Goal: Task Accomplishment & Management: Manage account settings

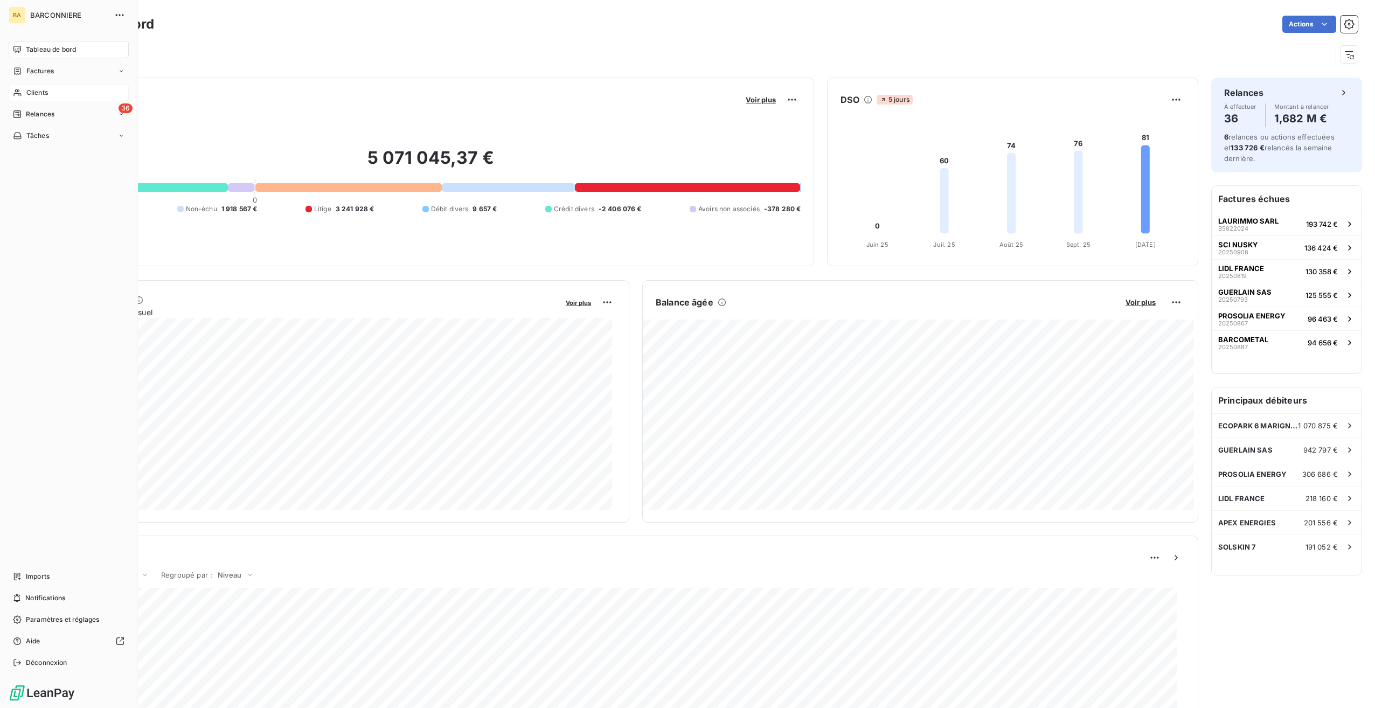
click at [33, 94] on span "Clients" at bounding box center [37, 93] width 22 height 10
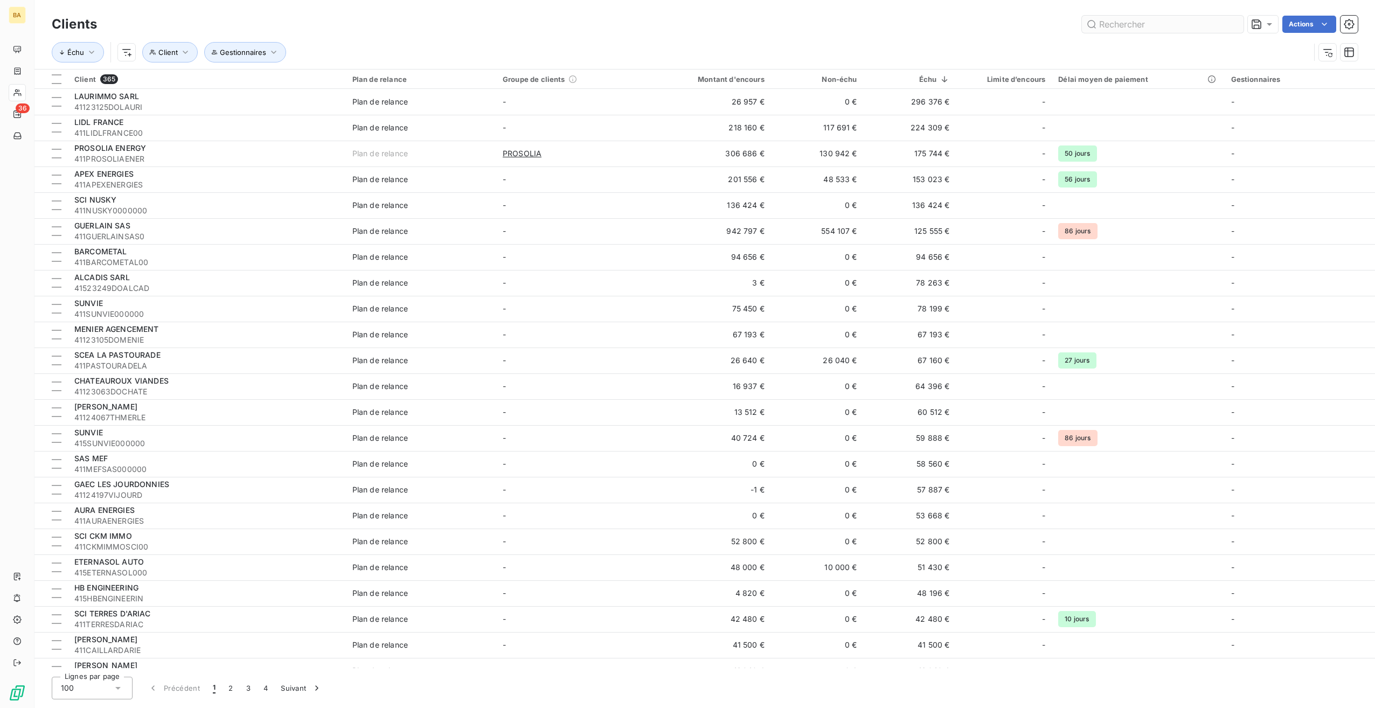
click at [1193, 25] on input "text" at bounding box center [1163, 24] width 162 height 17
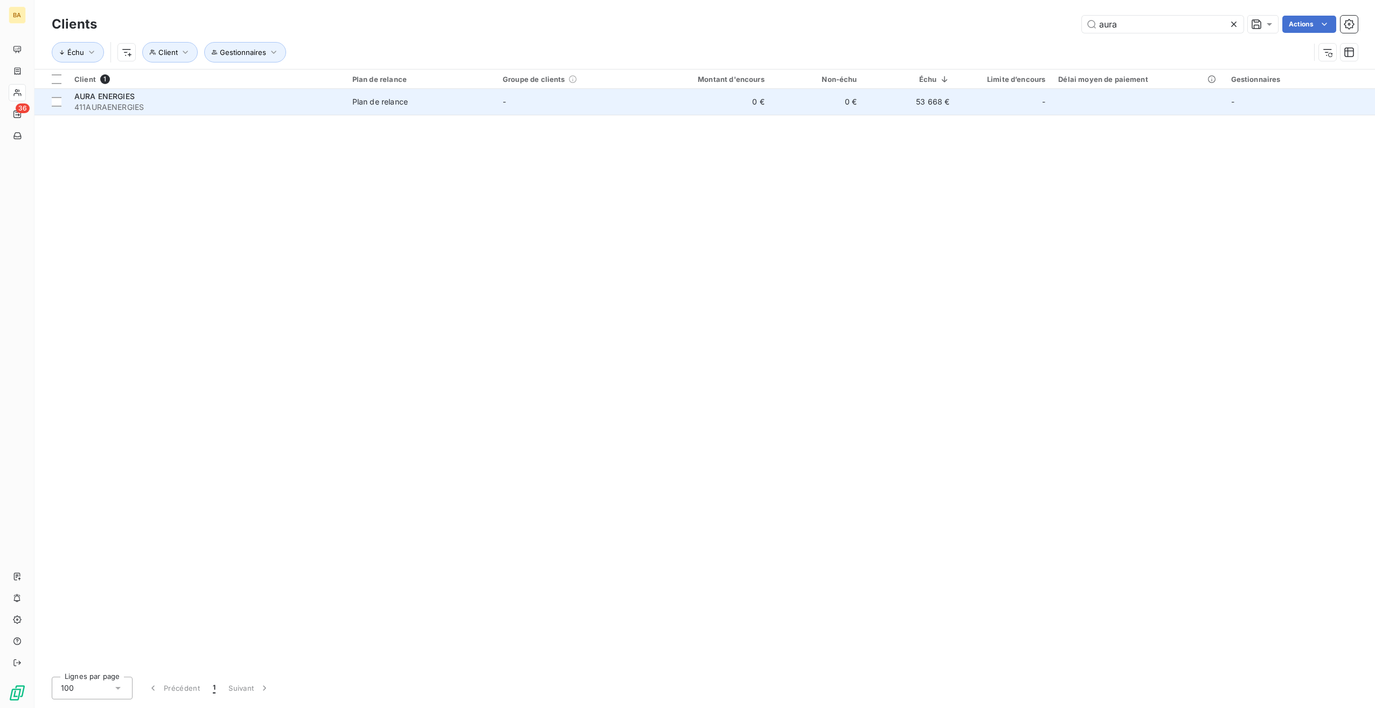
type input "aura"
click at [95, 98] on span "AURA ENERGIES" at bounding box center [104, 96] width 60 height 9
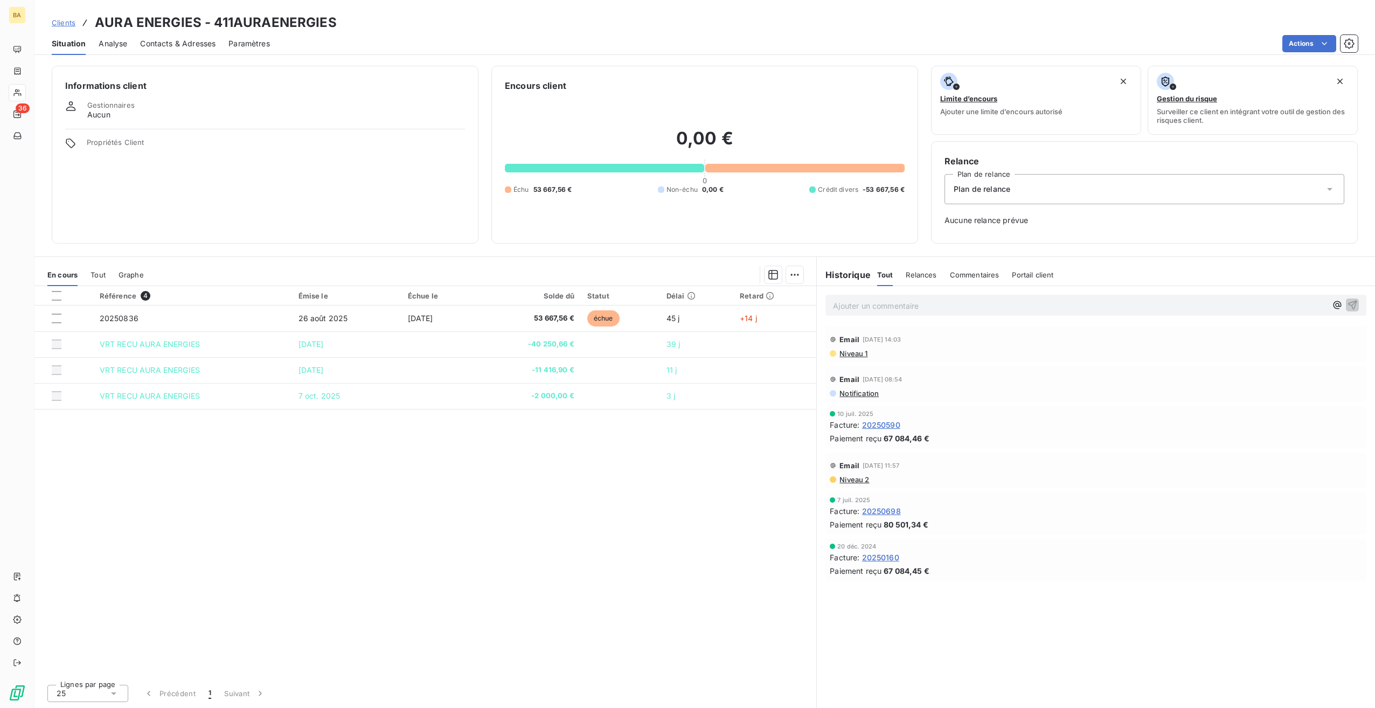
click at [119, 41] on span "Analyse" at bounding box center [113, 43] width 29 height 11
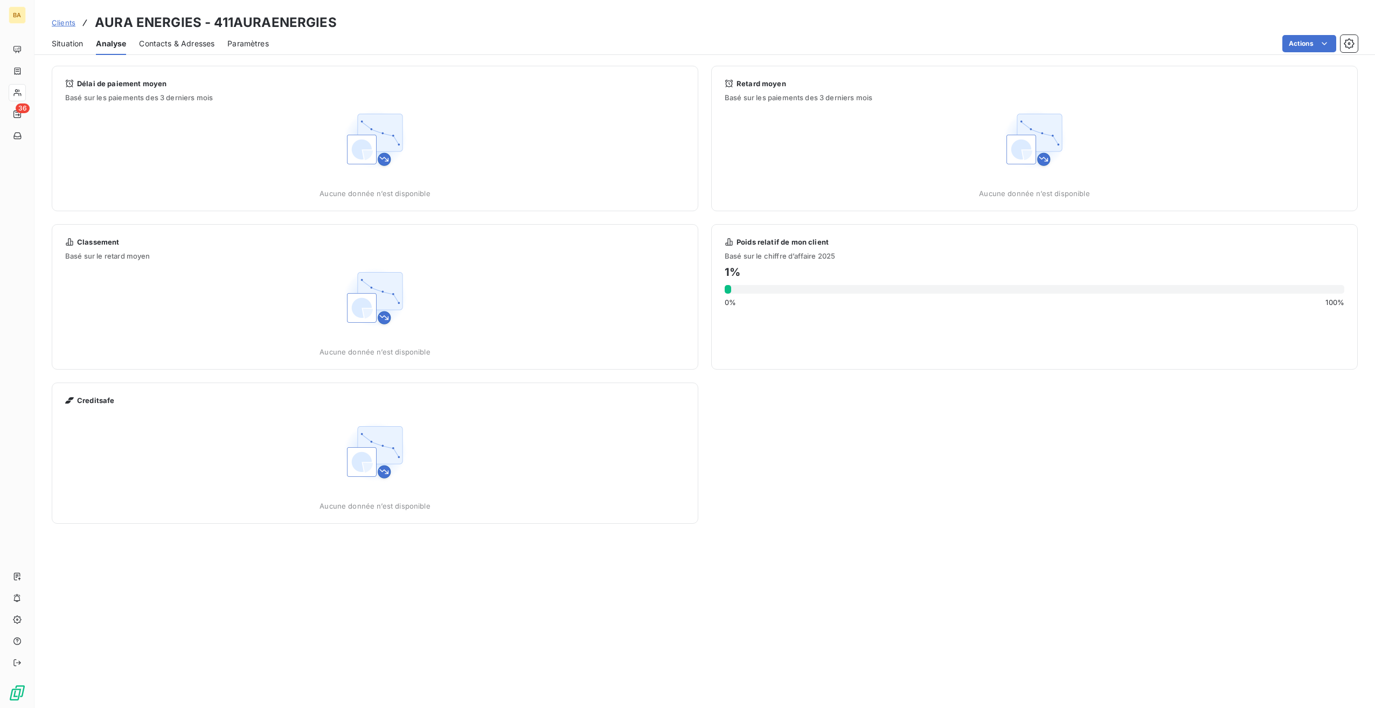
click at [60, 43] on span "Situation" at bounding box center [67, 43] width 31 height 11
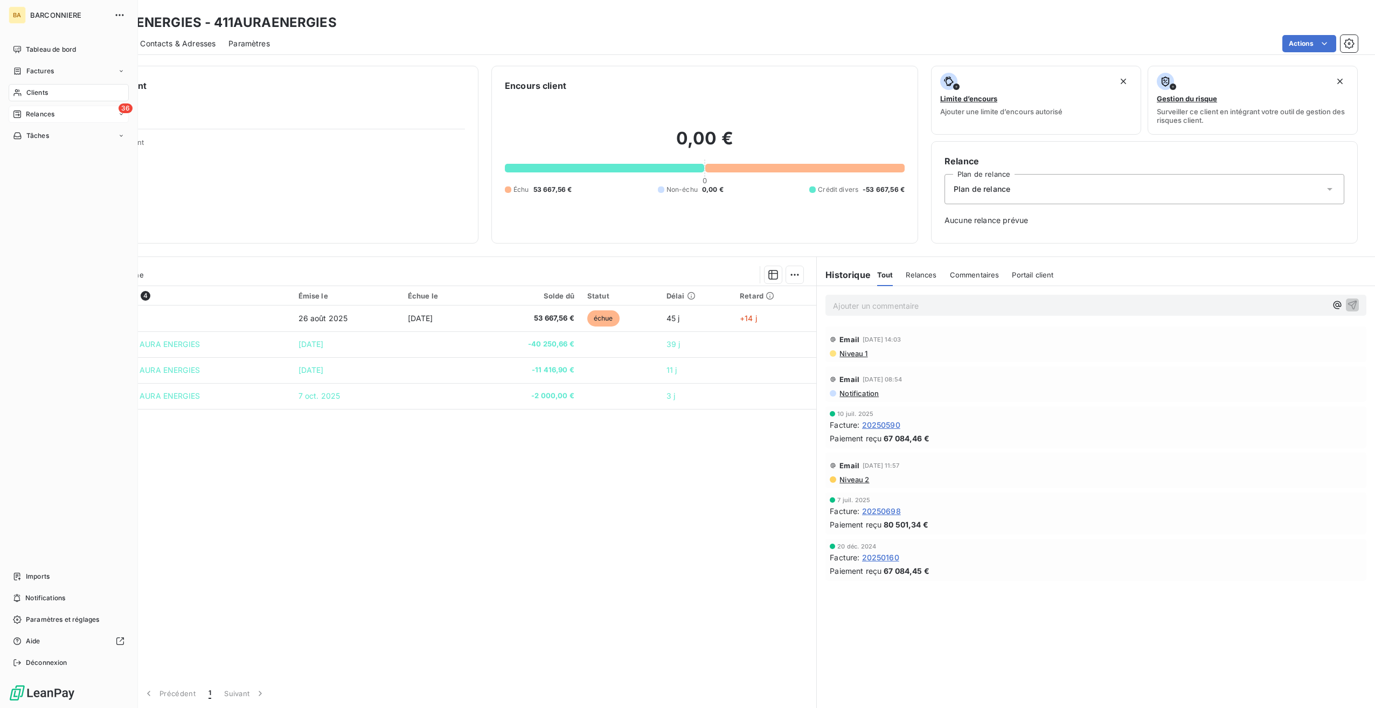
click at [41, 113] on span "Relances" at bounding box center [40, 114] width 29 height 10
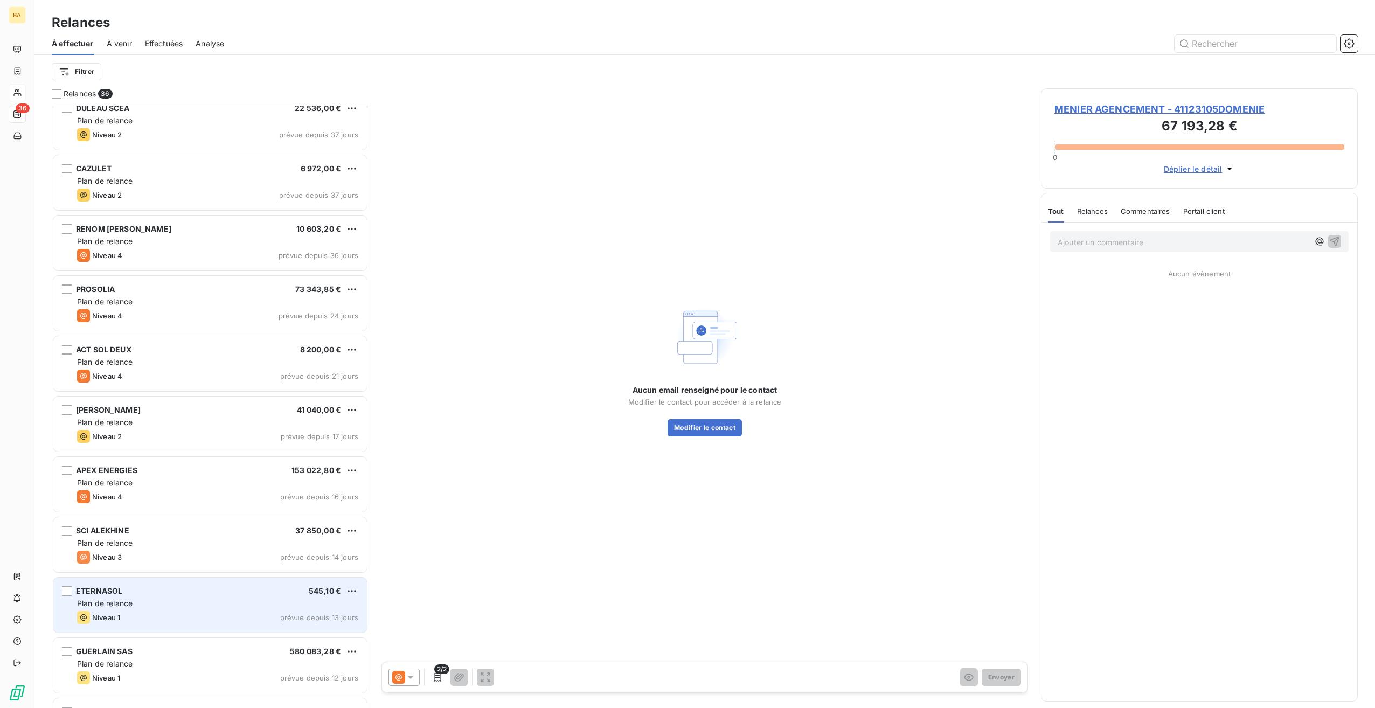
scroll to position [1085, 0]
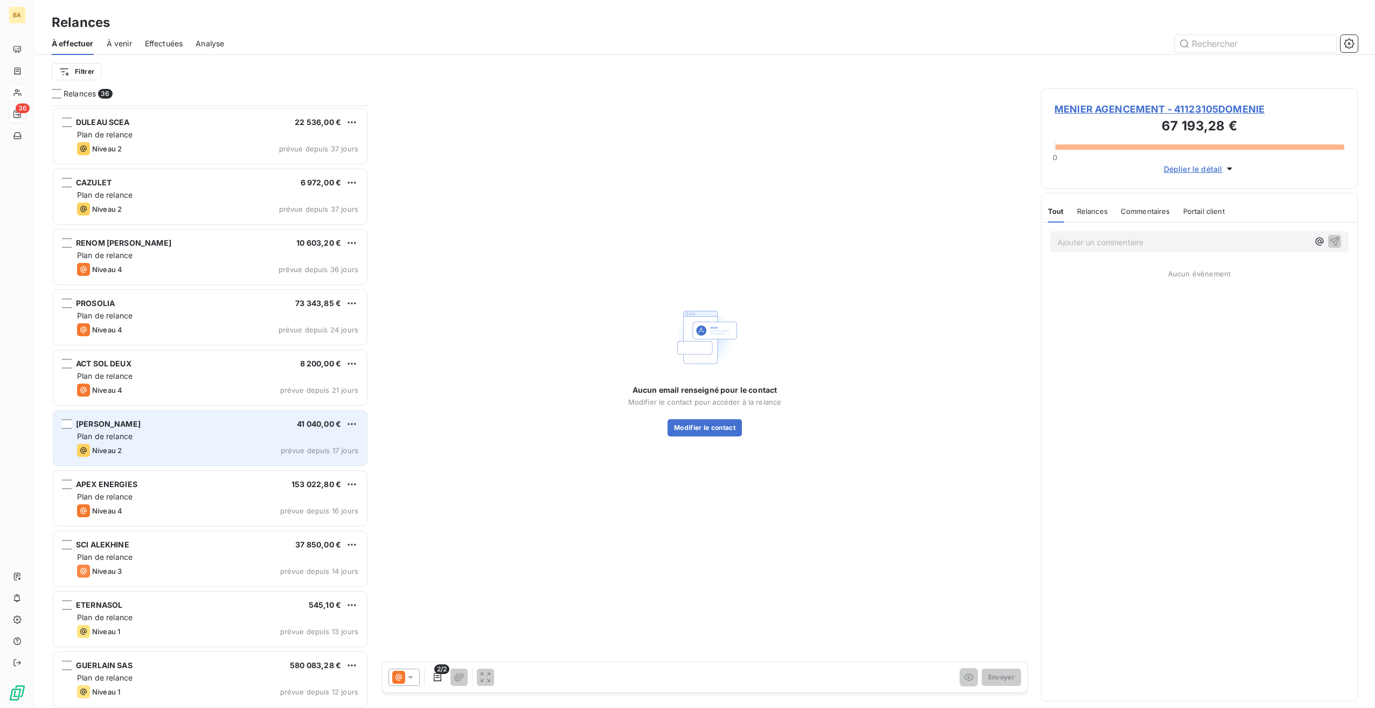
click at [115, 437] on span "Plan de relance" at bounding box center [105, 436] width 56 height 9
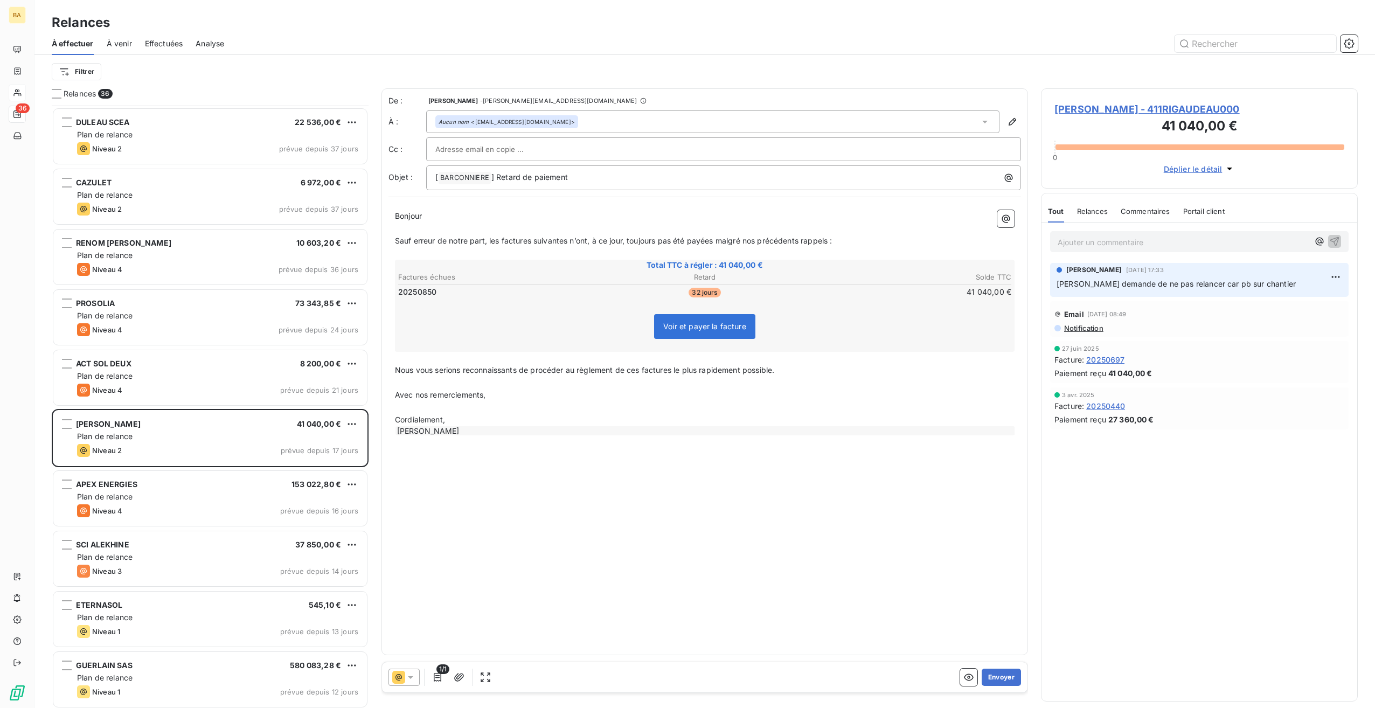
click at [500, 241] on span "Sauf erreur de notre part, les factures suivantes n’ont, à ce jour, toujours pa…" at bounding box center [613, 240] width 437 height 9
click at [526, 239] on span "Sauf erreur de notre part, la factures suivantes n’ont, à ce jour, toujours pas…" at bounding box center [611, 240] width 433 height 9
click at [556, 239] on span "Sauf erreur de notre part, la facture suivantes n’ont, à ce jour, toujours pas …" at bounding box center [610, 240] width 430 height 9
click at [569, 237] on span "Sauf erreur de notre part, la facture suivante n’ont, à ce jour, toujours pas é…" at bounding box center [608, 240] width 426 height 9
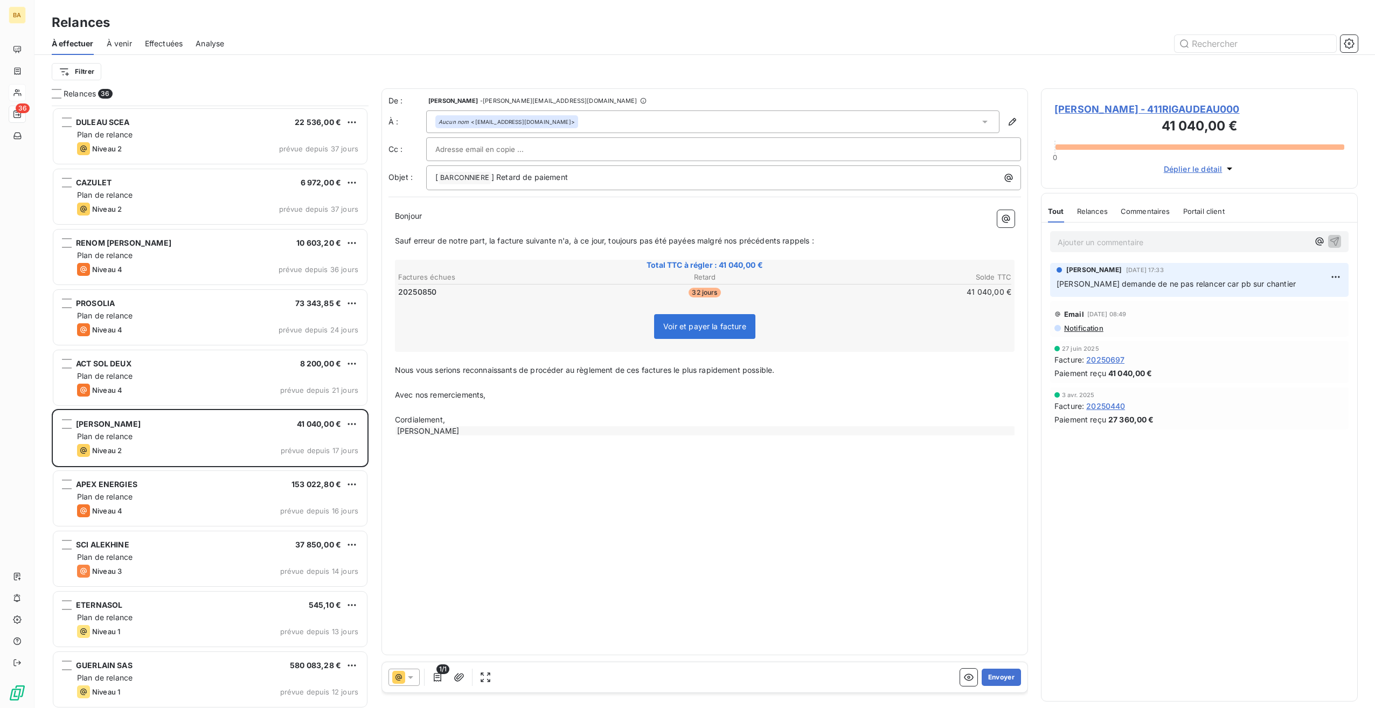
click at [613, 239] on span "Sauf erreur de notre part, la facture suivante n'a, à ce jour, toujours pas été…" at bounding box center [604, 240] width 419 height 9
click at [662, 239] on span "Sauf erreur de notre part, la facture suivante n'a, à ce jour, pas été payées m…" at bounding box center [589, 240] width 388 height 9
drag, startPoint x: 774, startPoint y: 239, endPoint x: 666, endPoint y: 239, distance: 108.9
click at [666, 239] on span "Sauf erreur de notre part, la facture suivante n'a, à ce jour, pas été payée ma…" at bounding box center [587, 240] width 384 height 9
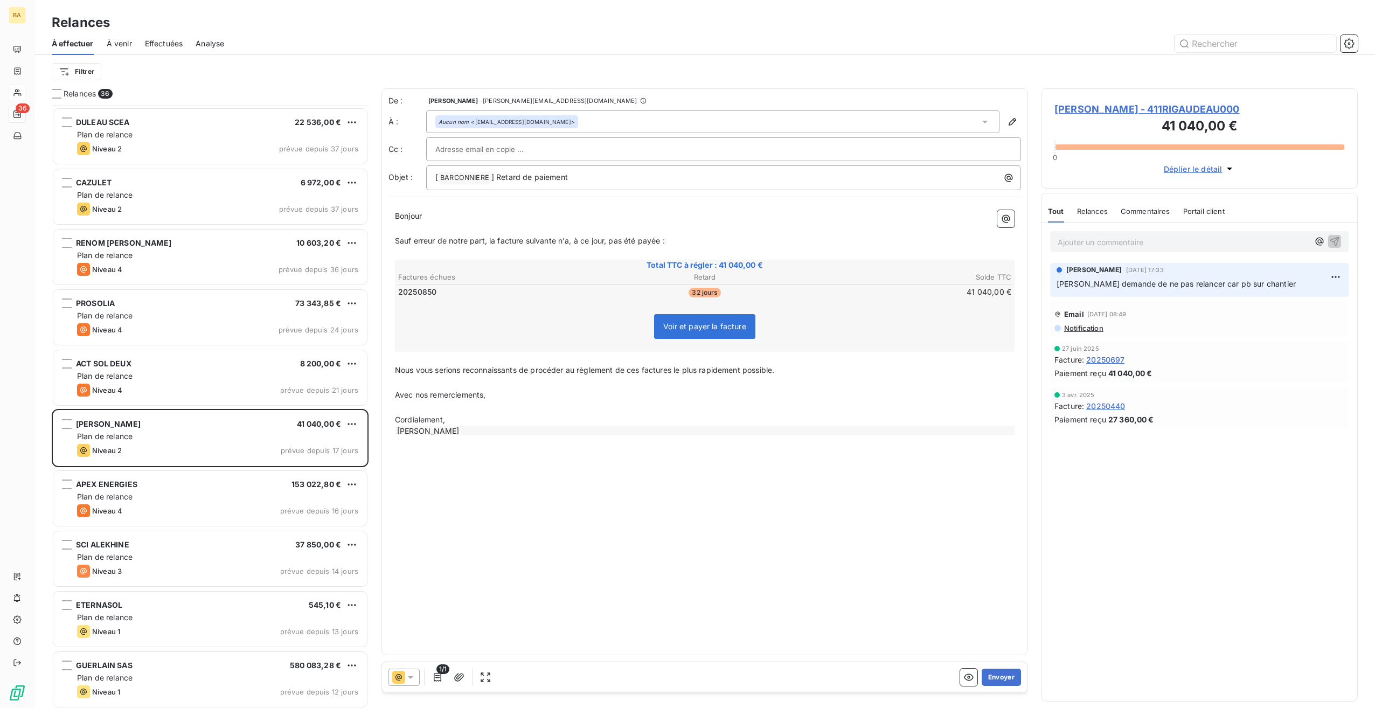
click at [483, 410] on p "﻿" at bounding box center [705, 407] width 620 height 12
click at [638, 369] on span "Nous vous serions reconnaissants de procéder au règlement de ces factures le pl…" at bounding box center [584, 369] width 379 height 9
click at [676, 368] on span "Nous vous serions reconnaissants de procéder au règlement de cette factures le …" at bounding box center [588, 369] width 386 height 9
click at [703, 391] on p "Avec nos remerciements," at bounding box center [705, 395] width 620 height 12
drag, startPoint x: 678, startPoint y: 366, endPoint x: 778, endPoint y: 367, distance: 99.2
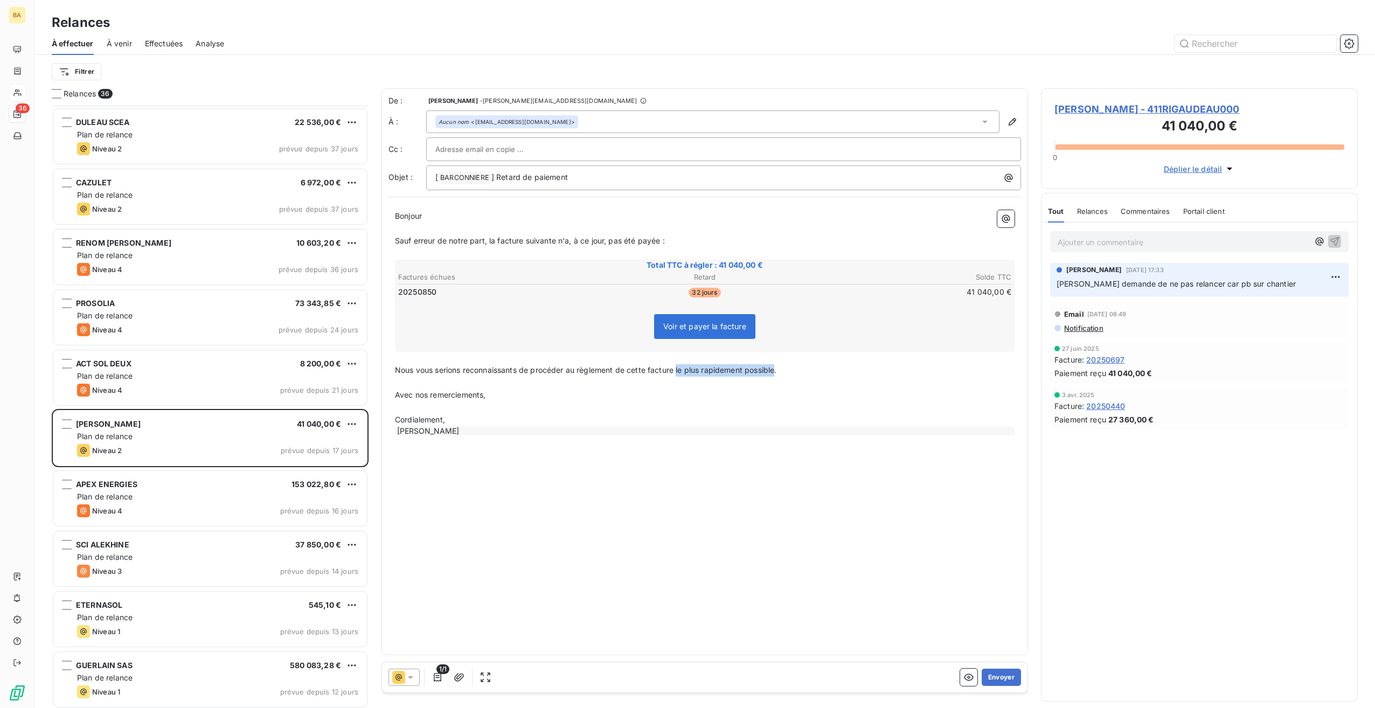
click at [777, 367] on span "Nous vous serions reconnaissants de procéder au règlement de cette facture le p…" at bounding box center [586, 369] width 382 height 9
click at [1003, 677] on button "Envoyer" at bounding box center [1001, 677] width 39 height 17
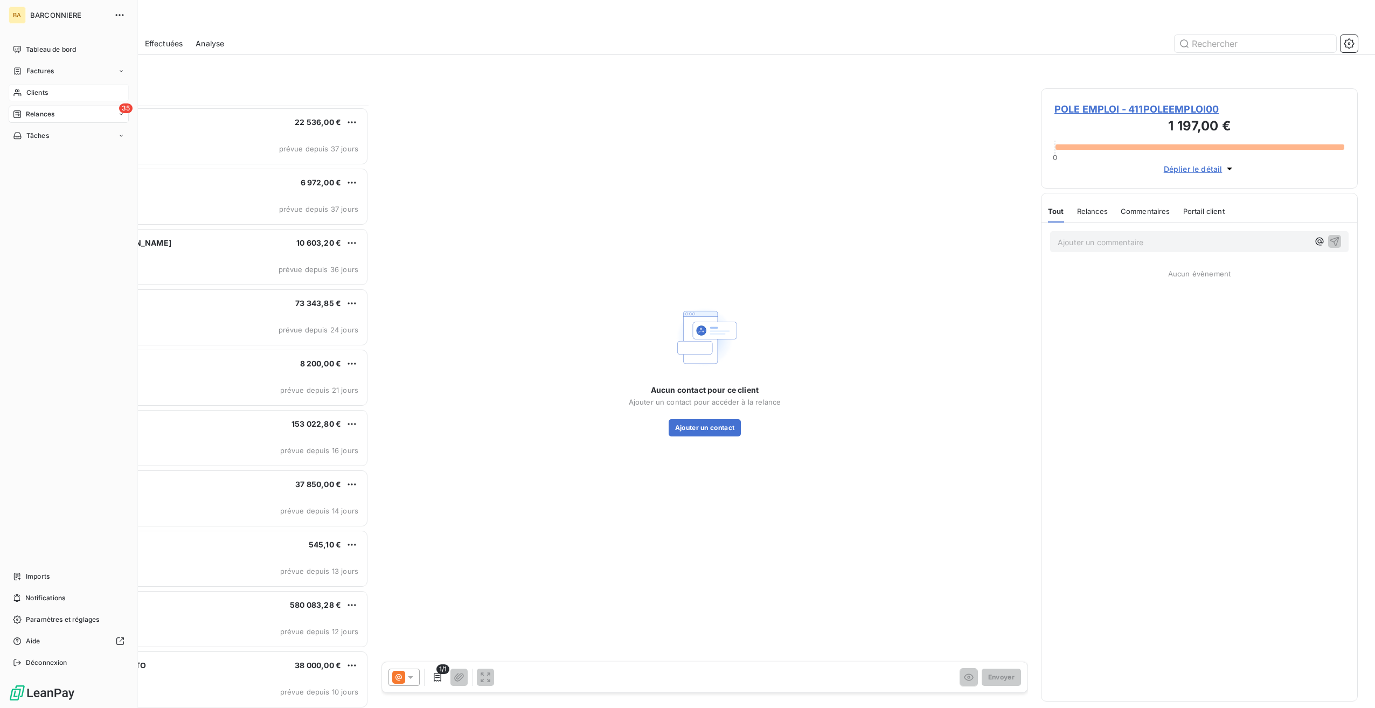
click at [33, 91] on span "Clients" at bounding box center [37, 93] width 22 height 10
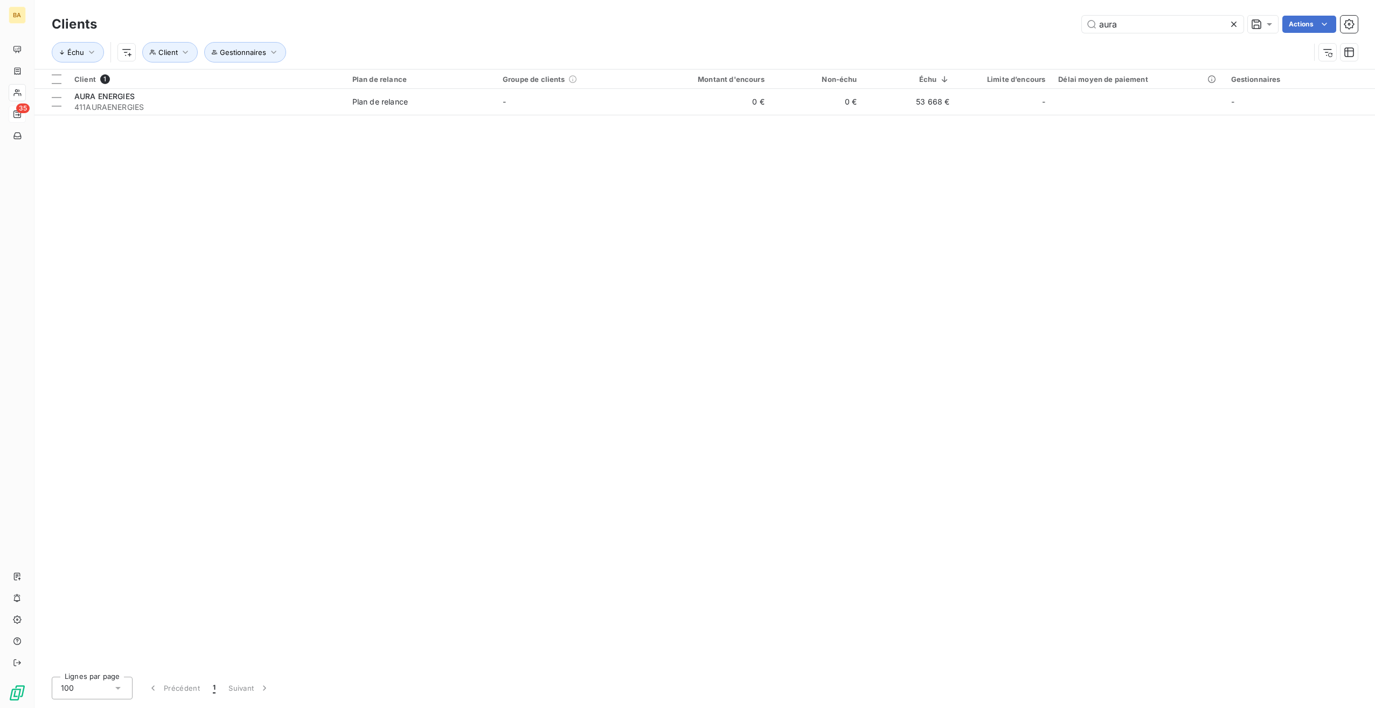
drag, startPoint x: 1121, startPoint y: 23, endPoint x: 1066, endPoint y: 24, distance: 55.0
click at [1066, 24] on div "aura Actions" at bounding box center [734, 24] width 1248 height 17
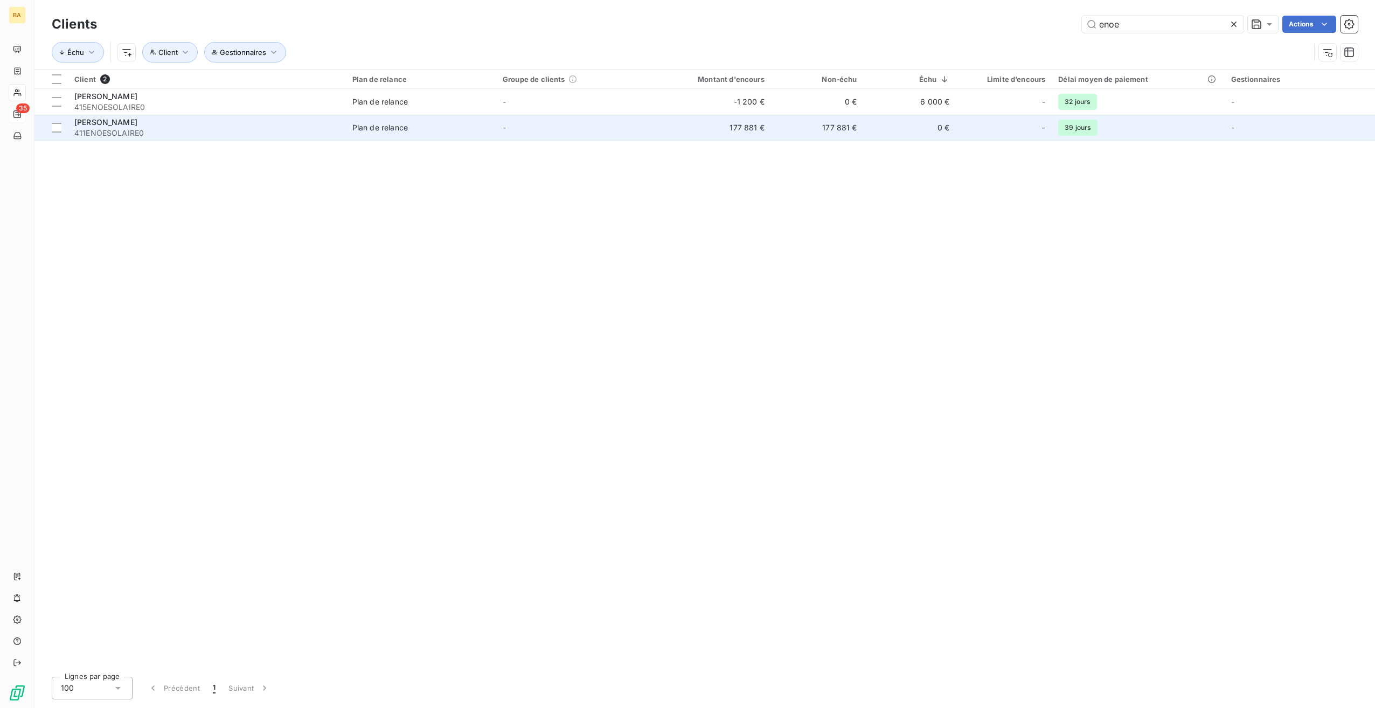
type input "enoe"
click at [754, 126] on td "177 881 €" at bounding box center [709, 128] width 124 height 26
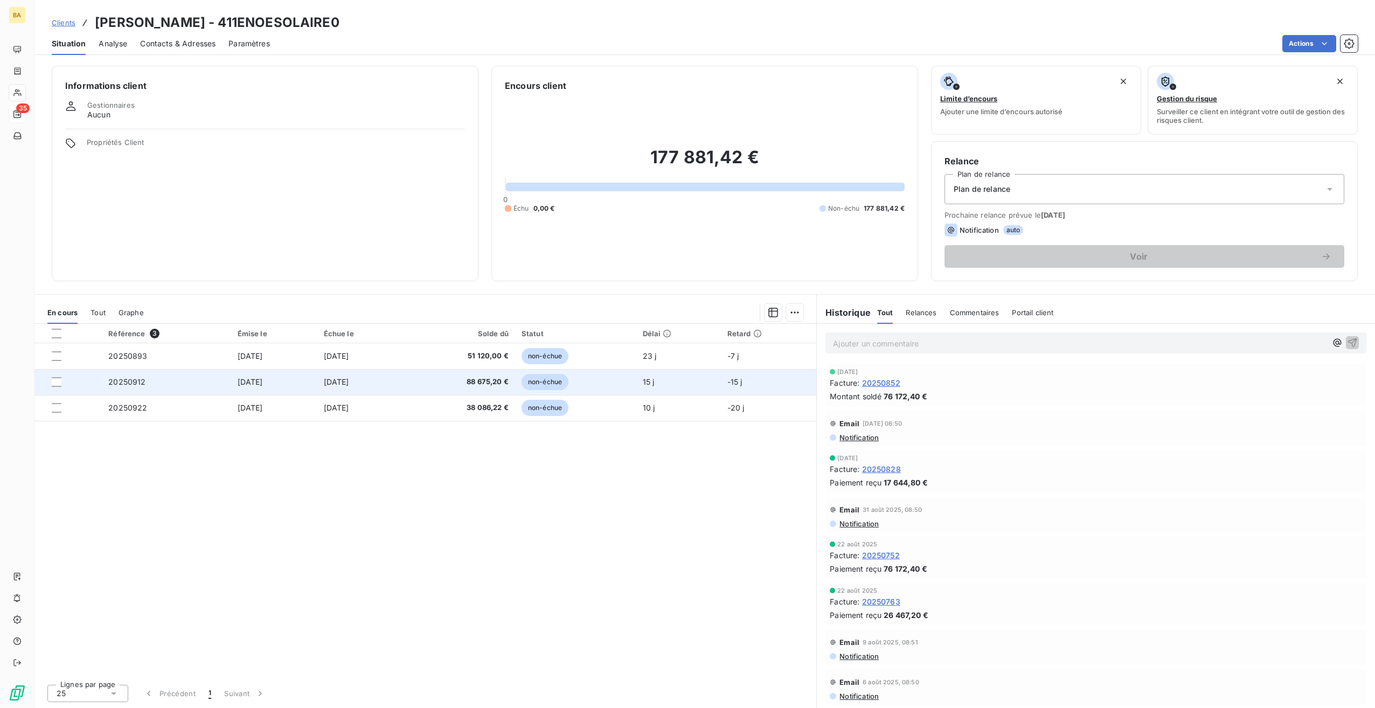
click at [238, 379] on span "[DATE]" at bounding box center [250, 381] width 25 height 9
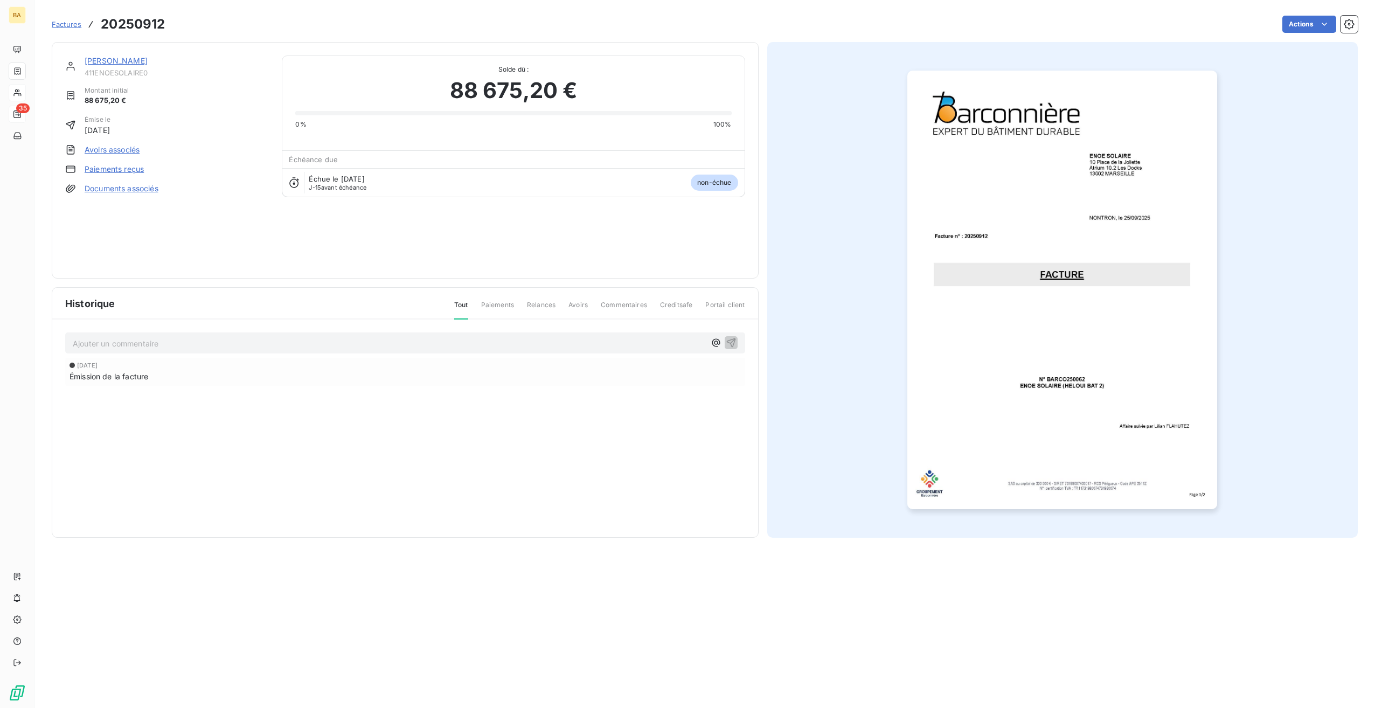
click at [1107, 333] on img "button" at bounding box center [1063, 290] width 310 height 439
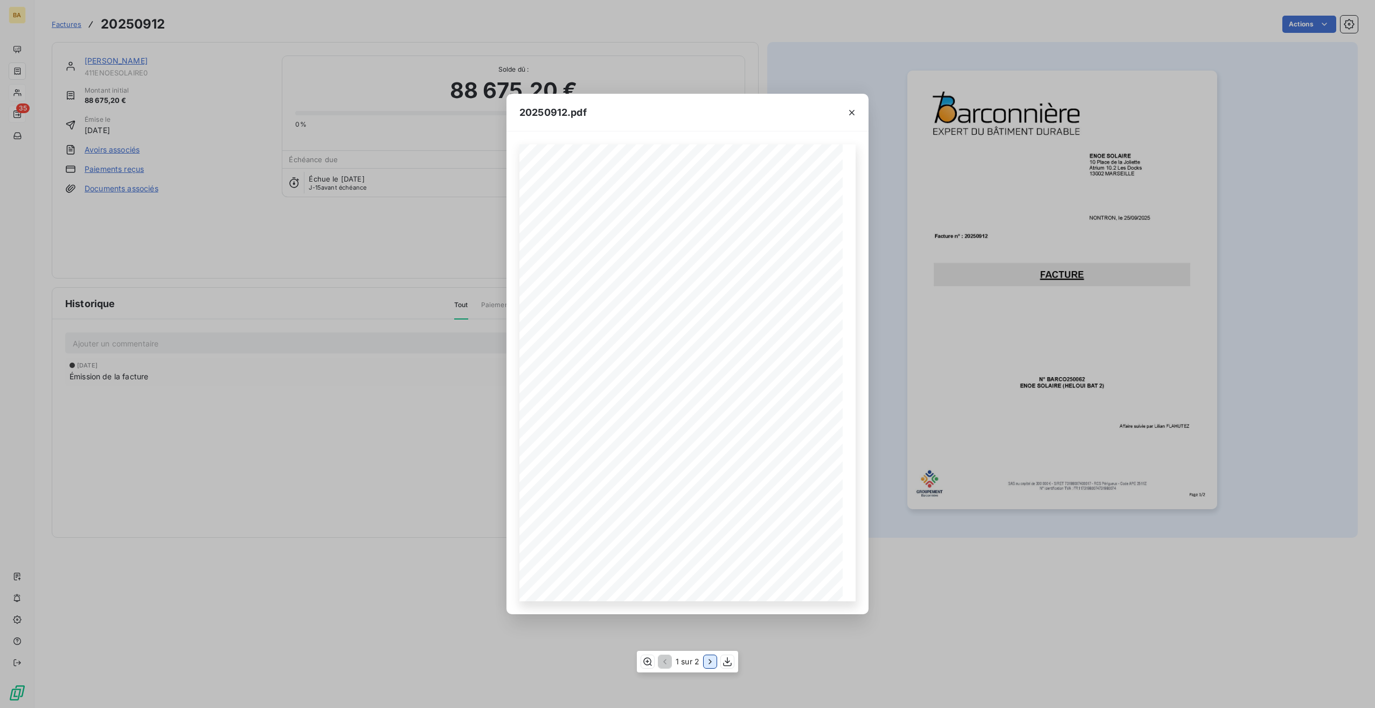
click at [705, 661] on icon "button" at bounding box center [710, 661] width 11 height 11
drag, startPoint x: 852, startPoint y: 114, endPoint x: 808, endPoint y: 113, distance: 43.7
click at [852, 114] on icon "button" at bounding box center [852, 112] width 11 height 11
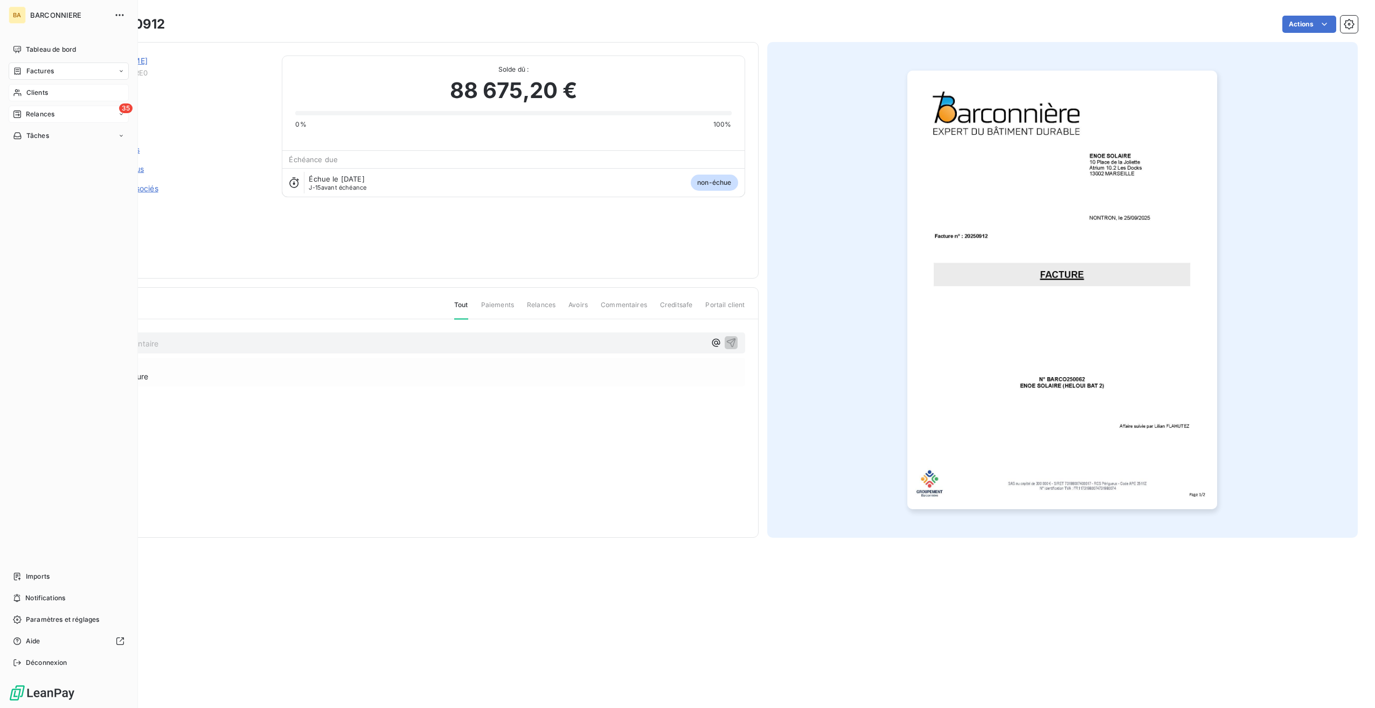
click at [40, 88] on span "Clients" at bounding box center [37, 93] width 22 height 10
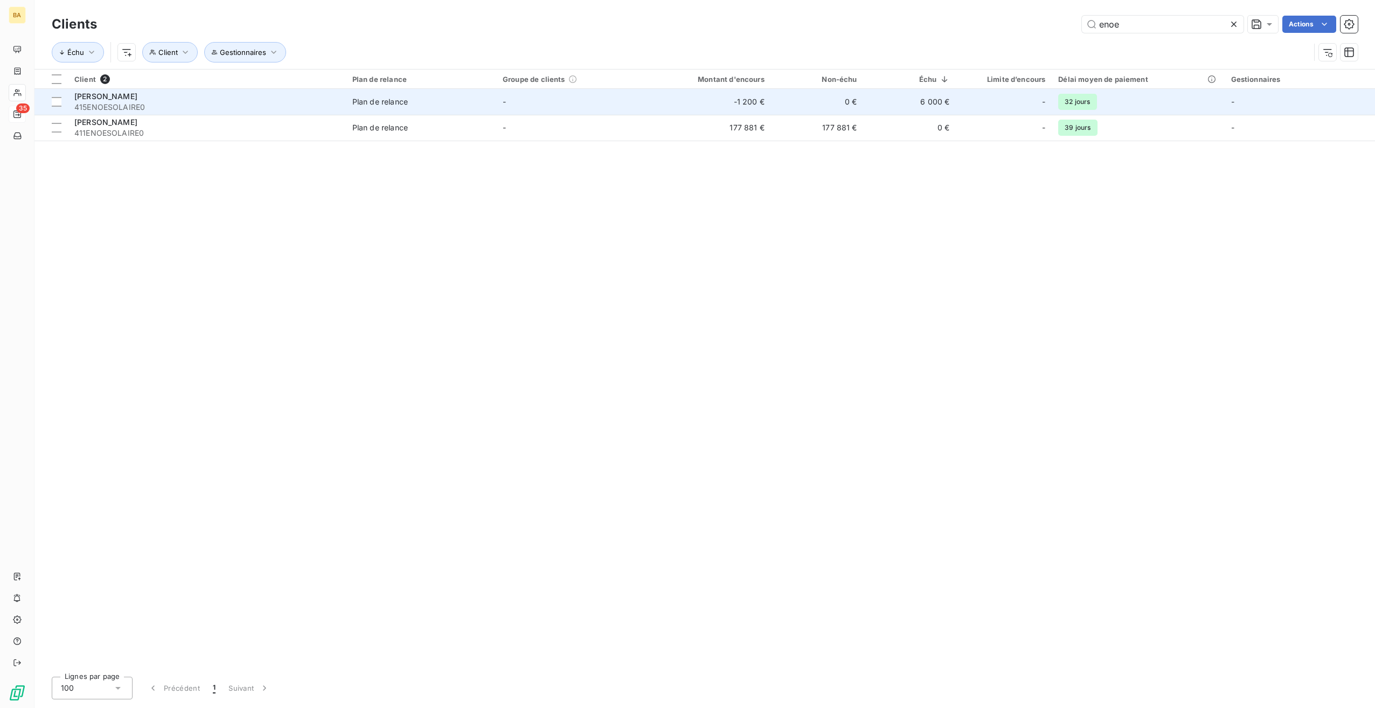
click at [109, 98] on span "[PERSON_NAME]" at bounding box center [105, 96] width 63 height 9
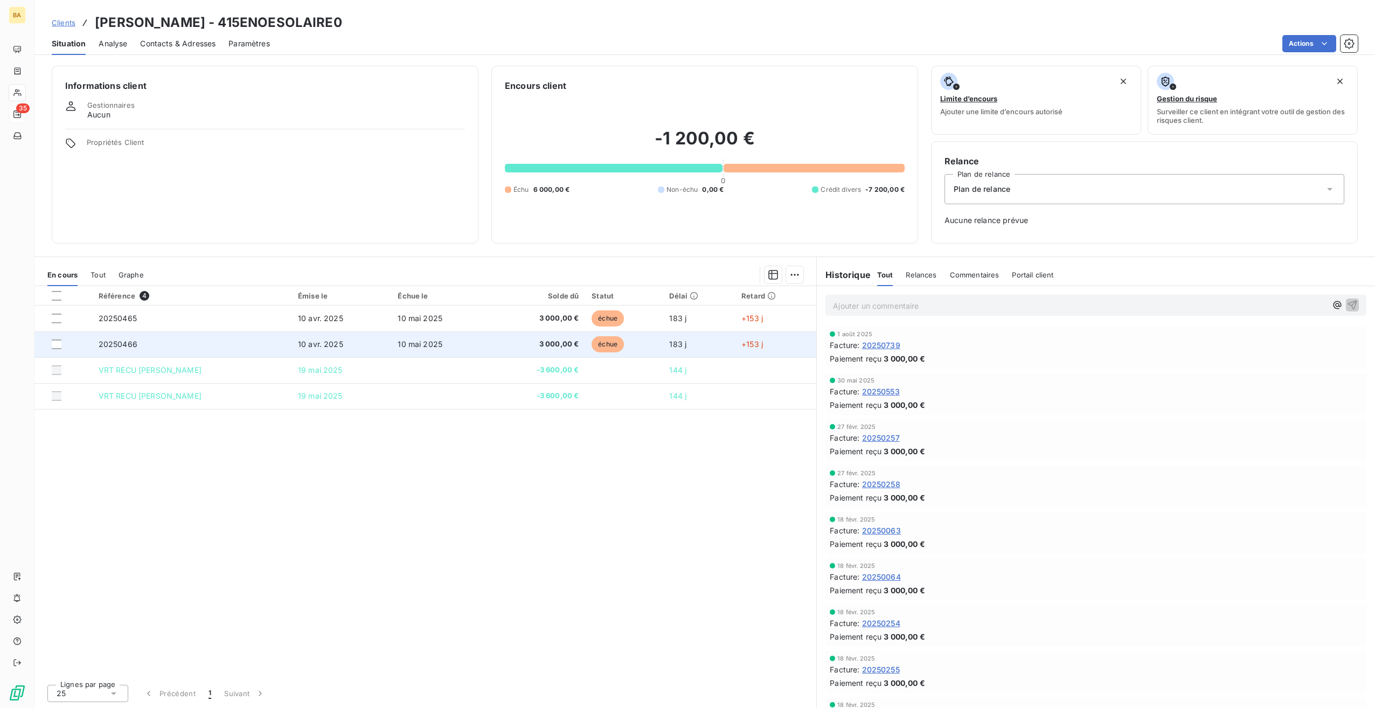
click at [552, 341] on span "3 000,00 €" at bounding box center [538, 344] width 82 height 11
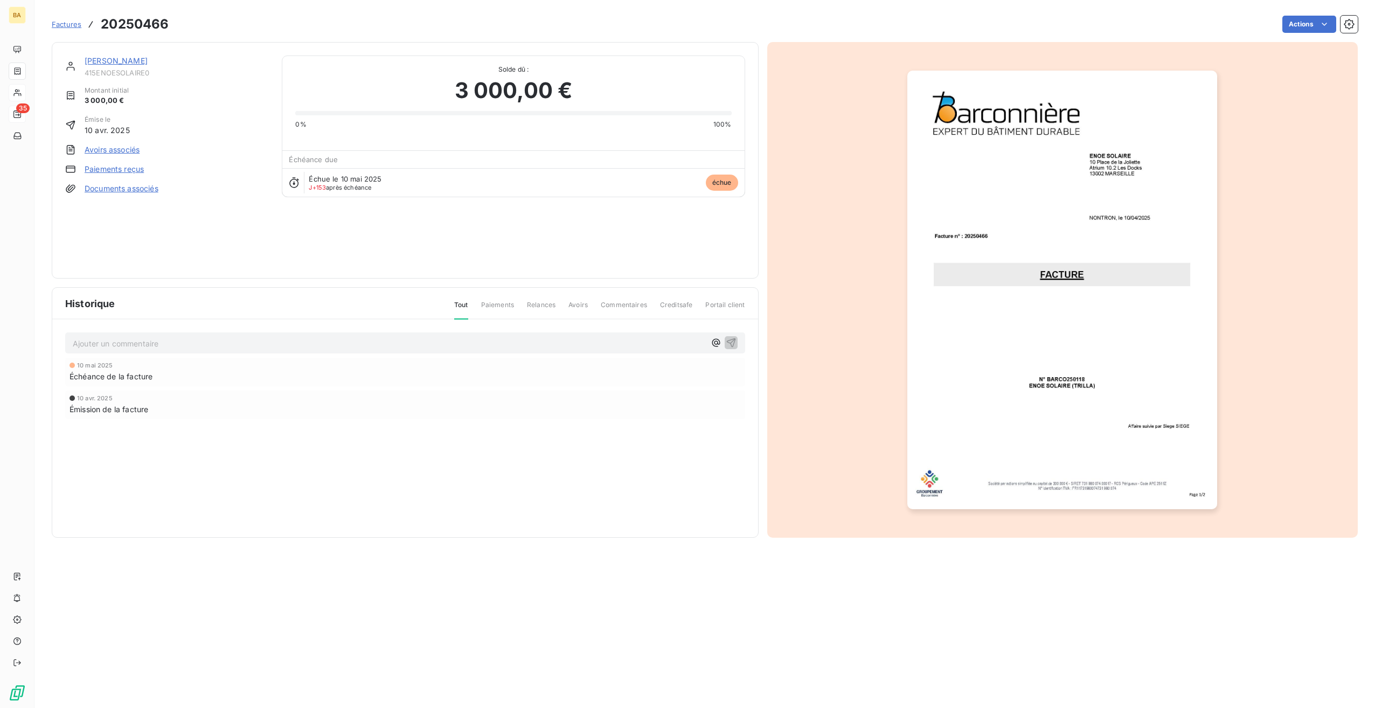
click at [1117, 365] on img "button" at bounding box center [1063, 290] width 310 height 439
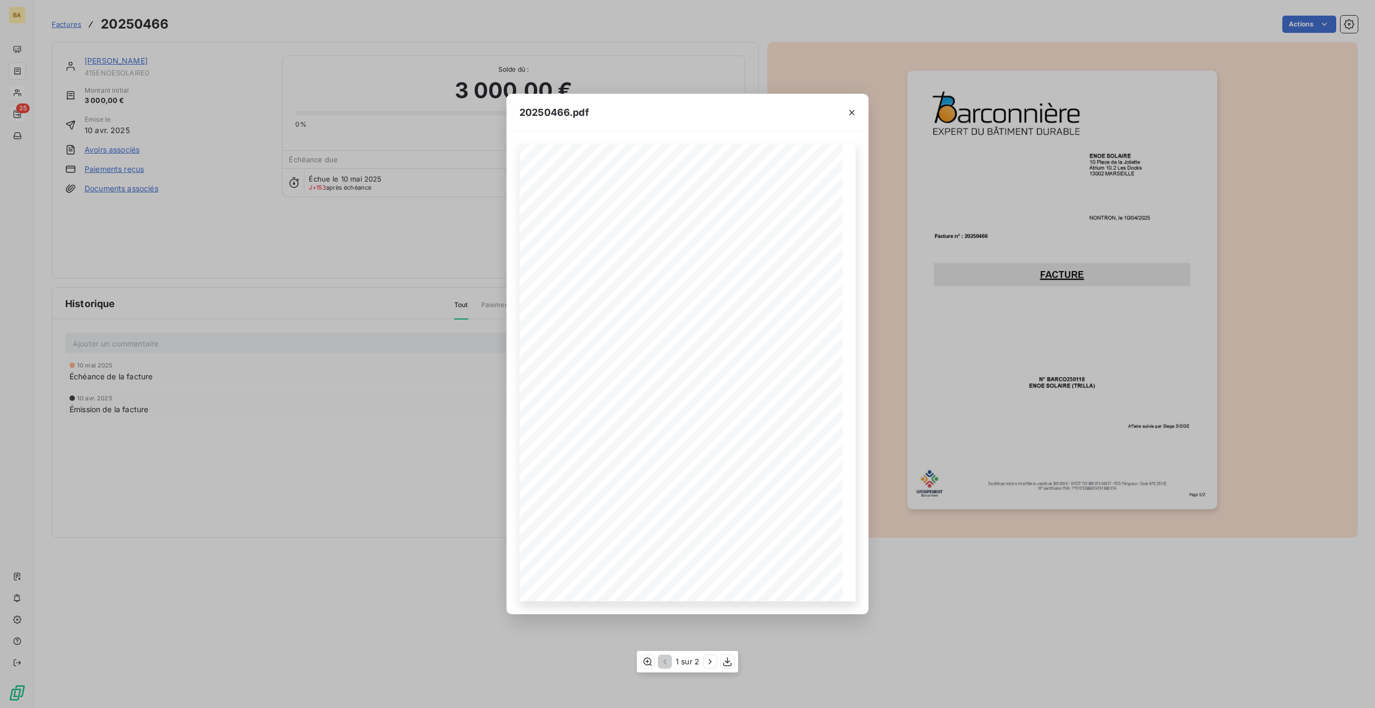
click at [702, 661] on div "1 sur 2" at bounding box center [687, 662] width 101 height 22
click at [710, 662] on icon "button" at bounding box center [710, 661] width 11 height 11
click at [852, 112] on icon "button" at bounding box center [851, 112] width 5 height 5
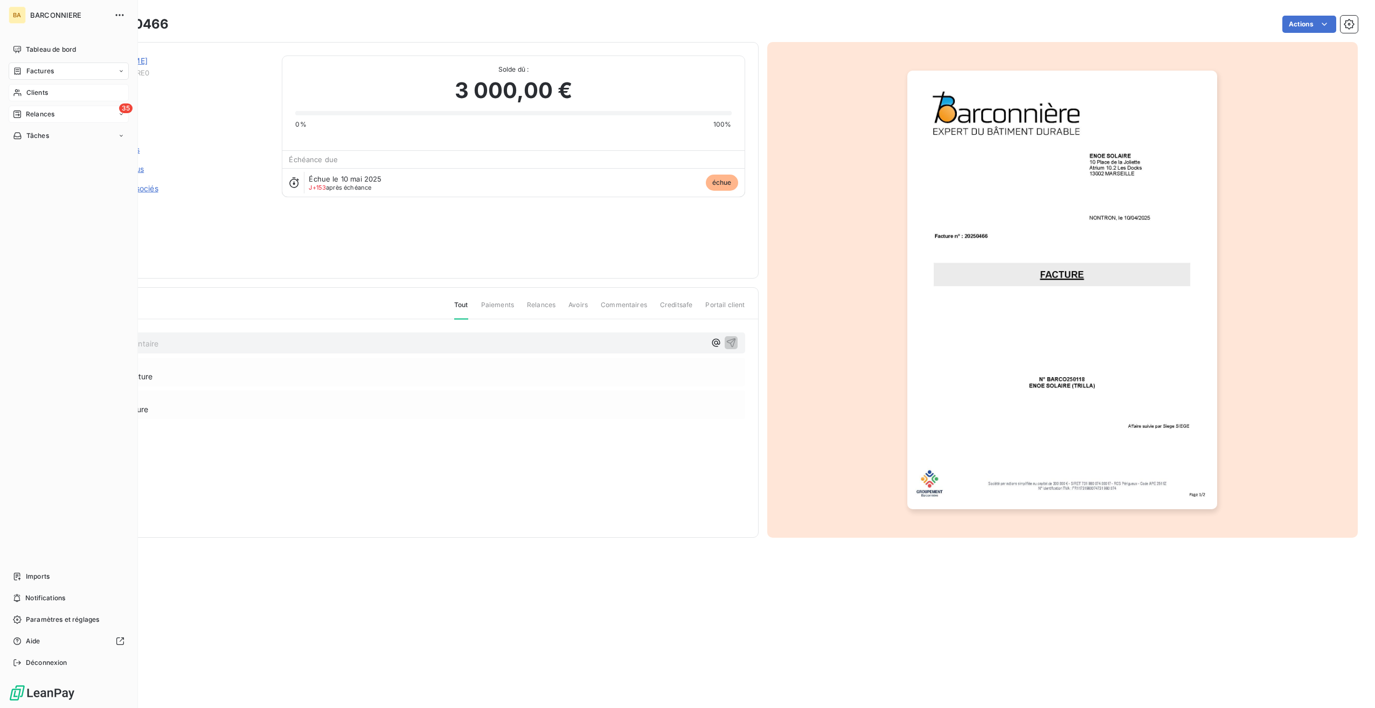
click at [47, 68] on span "Factures" at bounding box center [39, 71] width 27 height 10
click at [37, 154] on span "Clients" at bounding box center [37, 158] width 22 height 10
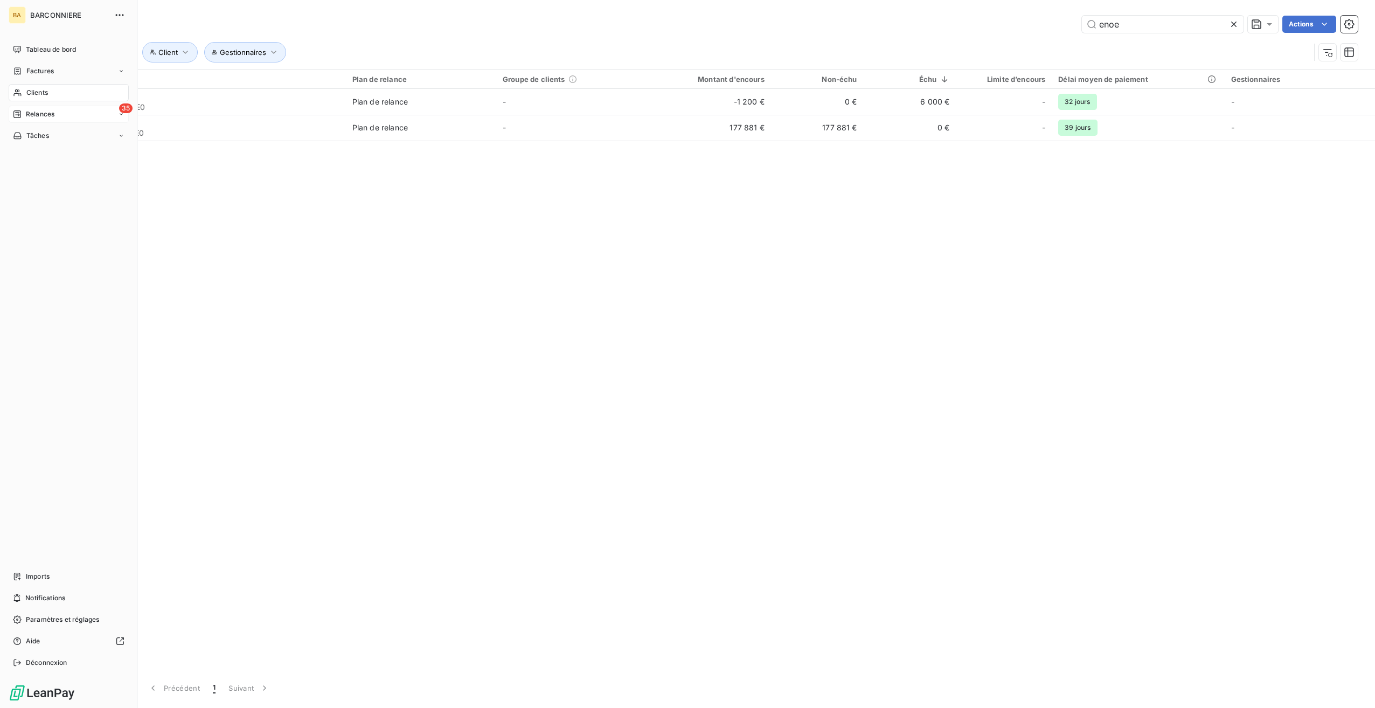
click at [32, 89] on span "Clients" at bounding box center [37, 93] width 22 height 10
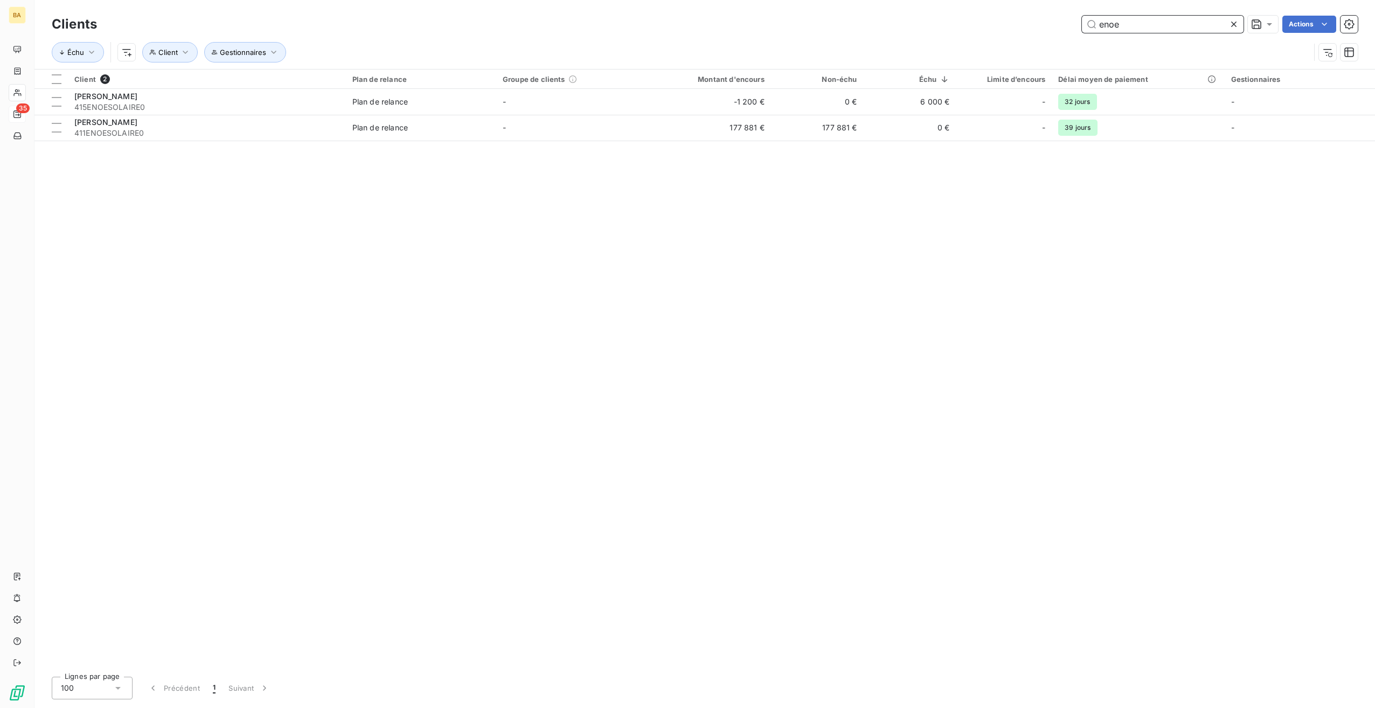
drag, startPoint x: 1125, startPoint y: 25, endPoint x: 1061, endPoint y: 24, distance: 64.1
click at [1061, 24] on div "enoe Actions" at bounding box center [734, 24] width 1248 height 17
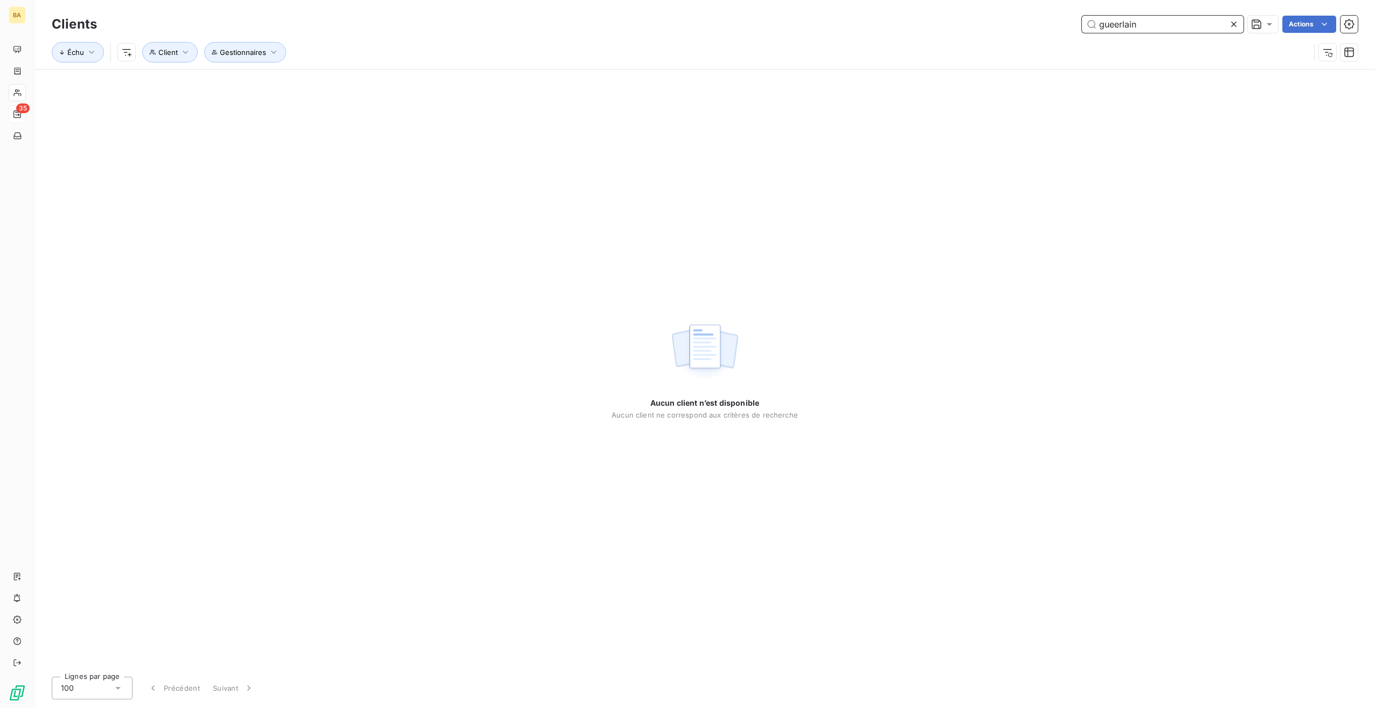
click at [1118, 22] on input "gueerlain" at bounding box center [1163, 24] width 162 height 17
type input "guerlain"
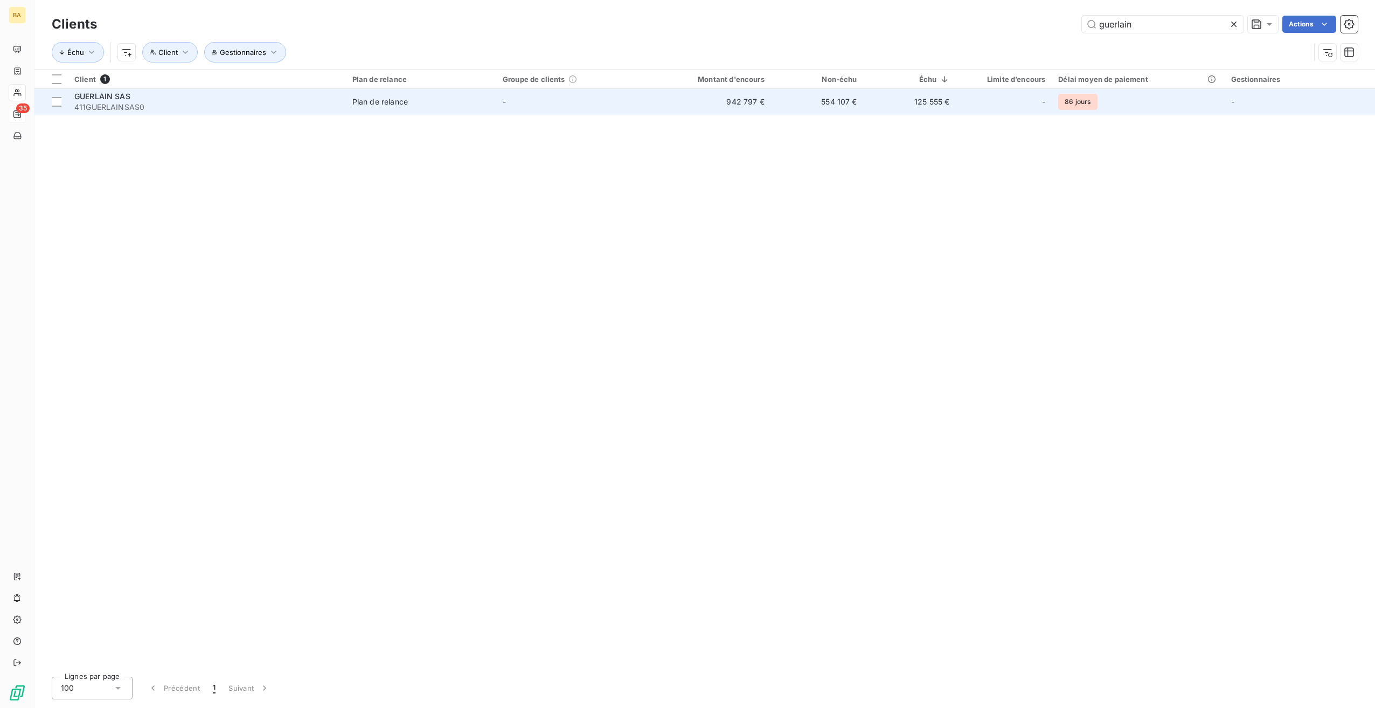
click at [83, 93] on span "GUERLAIN SAS" at bounding box center [102, 96] width 56 height 9
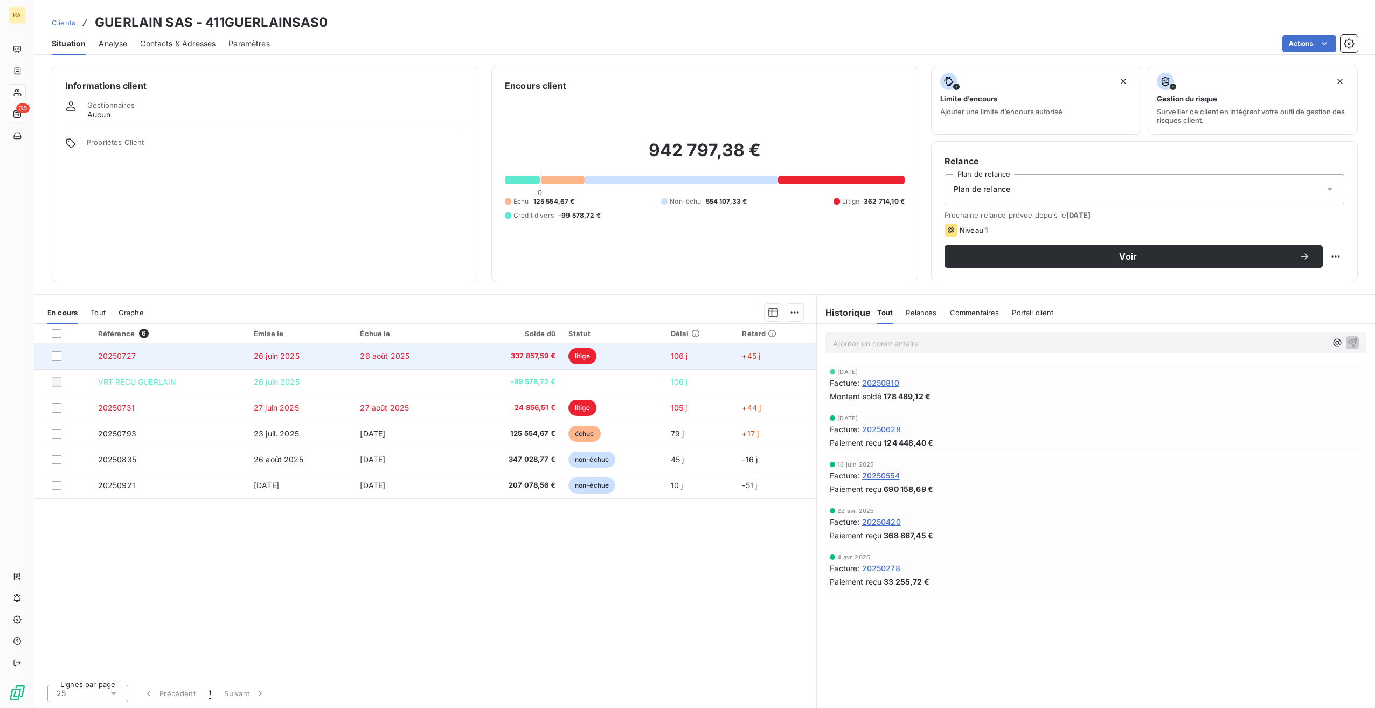
click at [588, 354] on span "litige" at bounding box center [583, 356] width 28 height 16
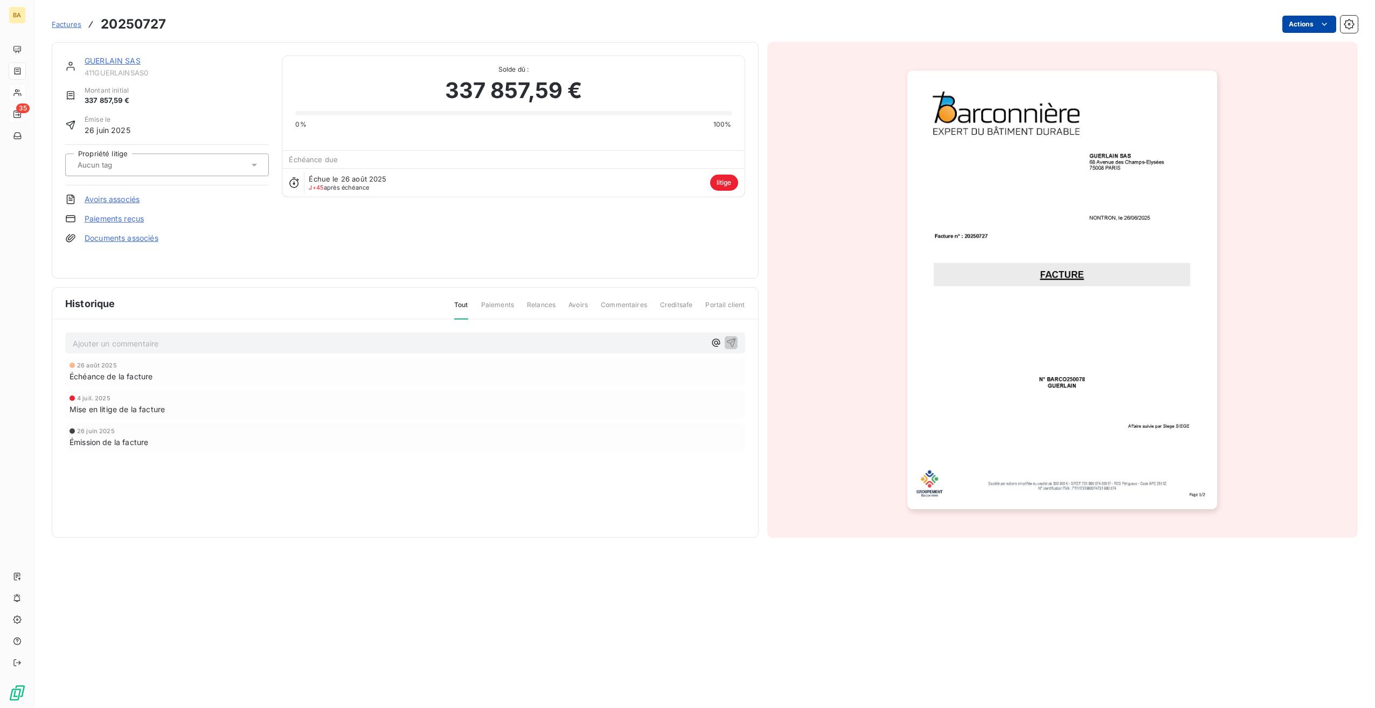
click at [1315, 27] on html "BA 35 Factures 20250727 Actions GUERLAIN SAS 411GUERLAINSAS0 Montant initial 33…" at bounding box center [687, 354] width 1375 height 708
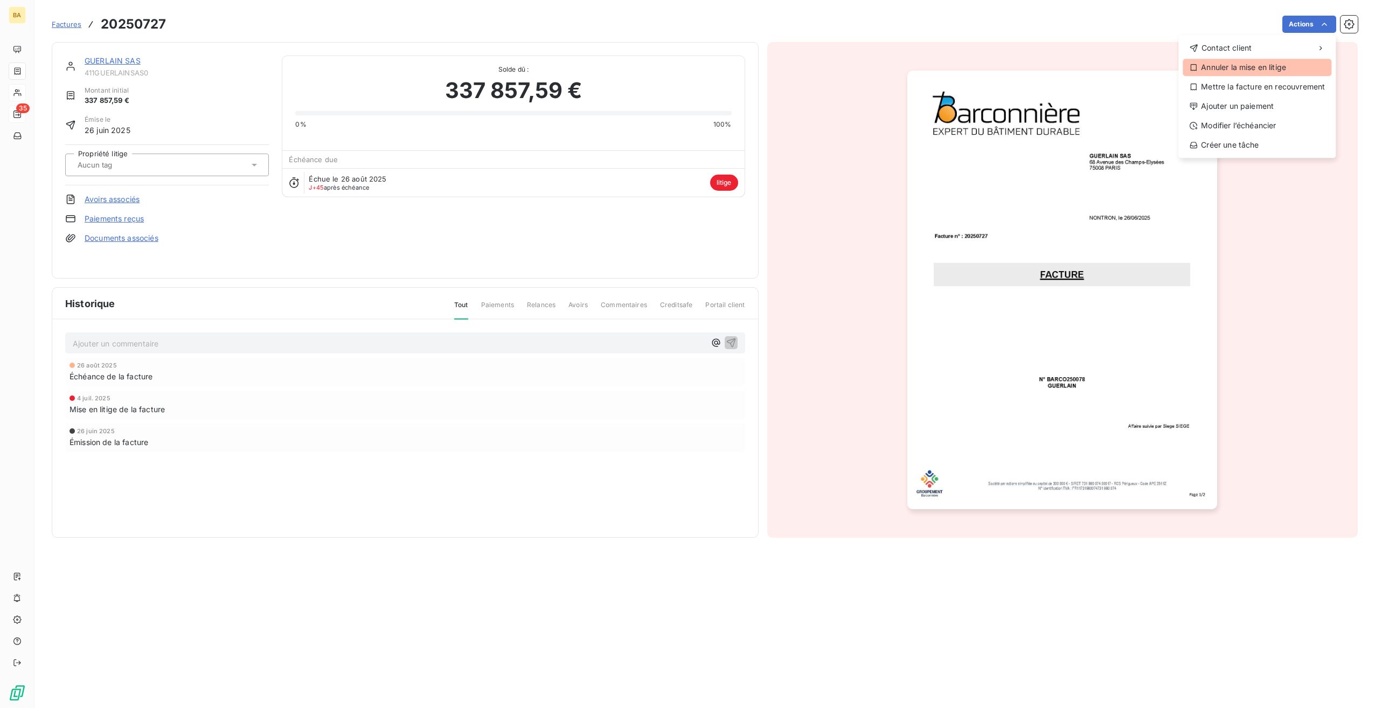
click at [1249, 69] on div "Annuler la mise en litige" at bounding box center [1257, 67] width 149 height 17
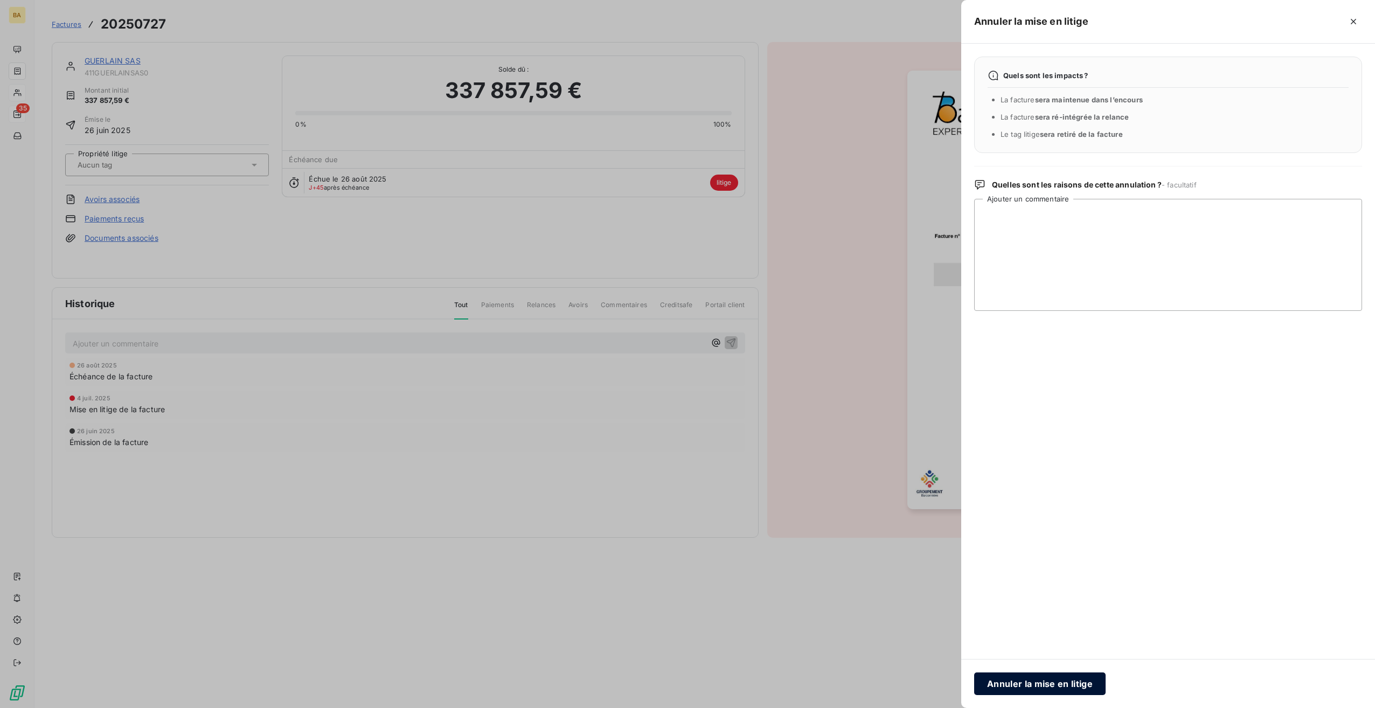
click at [1061, 683] on button "Annuler la mise en litige" at bounding box center [1039, 684] width 131 height 23
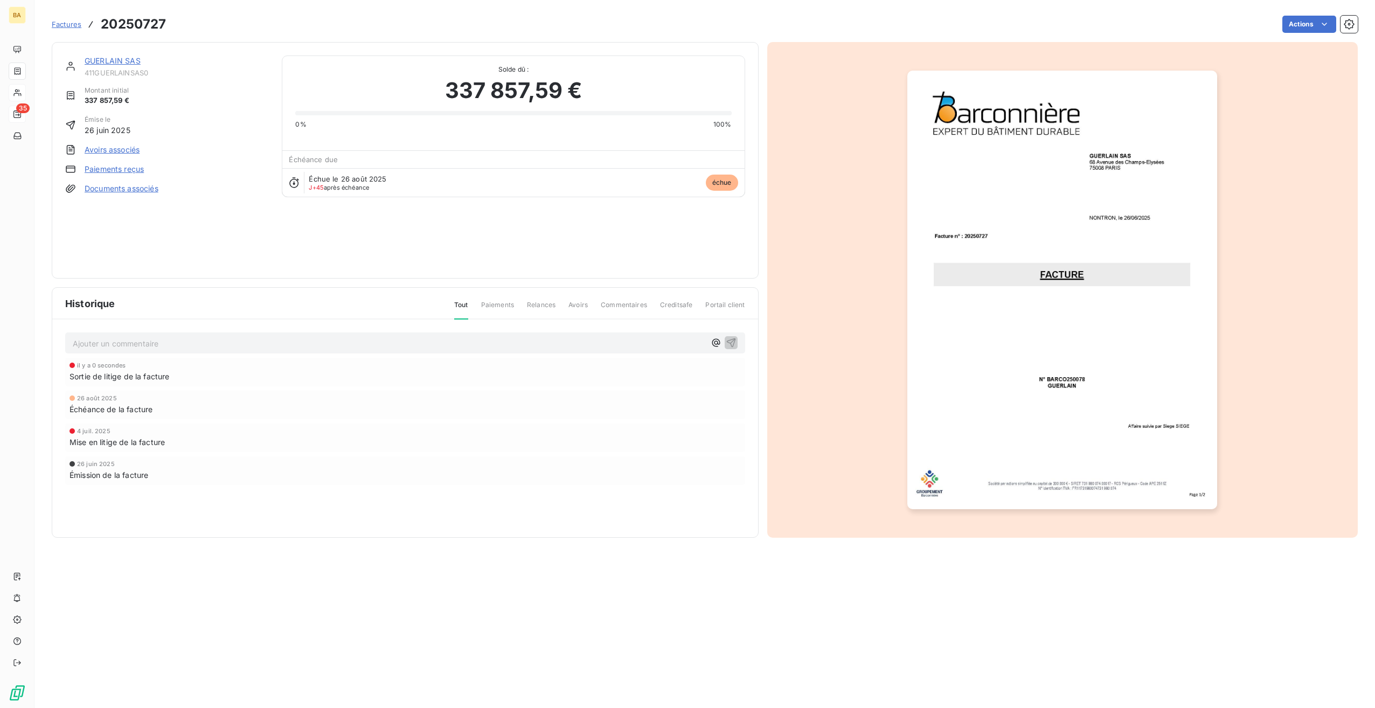
click at [108, 59] on link "GUERLAIN SAS" at bounding box center [113, 60] width 56 height 9
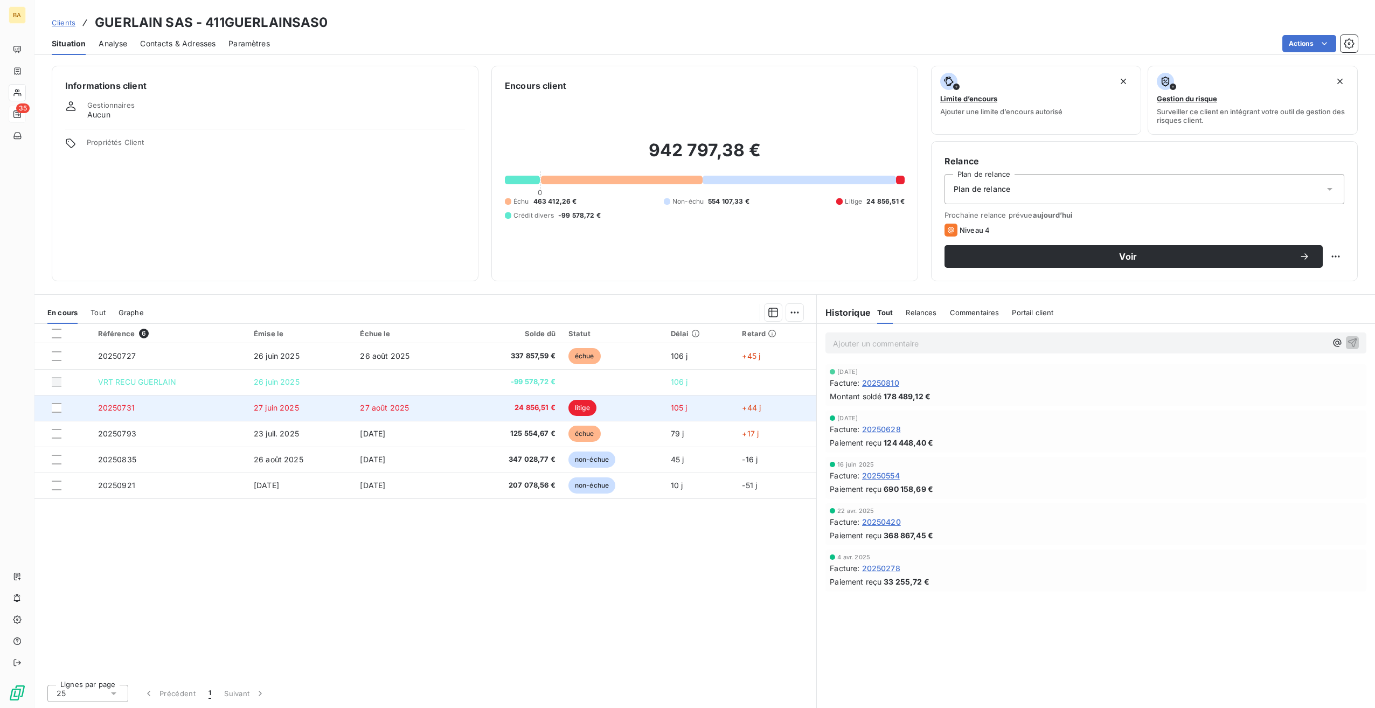
click at [580, 407] on span "litige" at bounding box center [583, 408] width 28 height 16
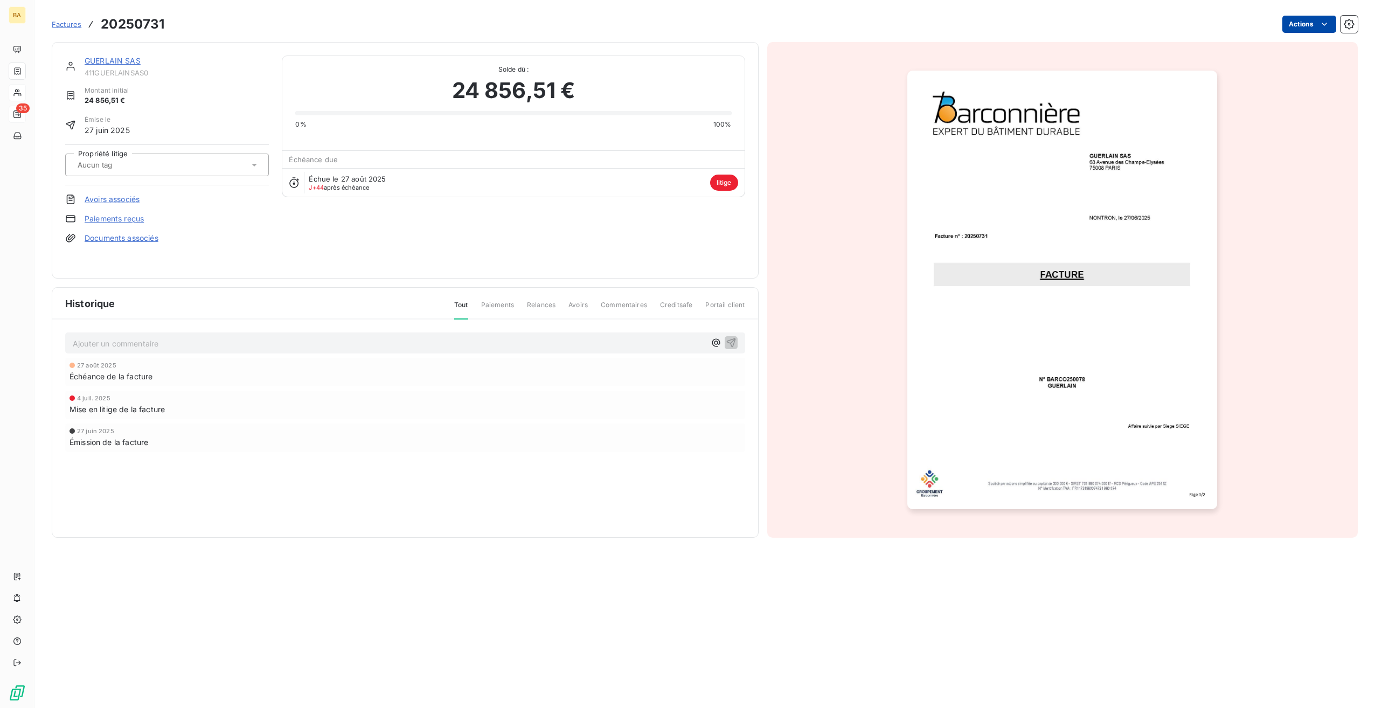
click at [1313, 28] on html "BA 35 Factures 20250731 Actions GUERLAIN SAS 411GUERLAINSAS0 Montant initial 24…" at bounding box center [687, 354] width 1375 height 708
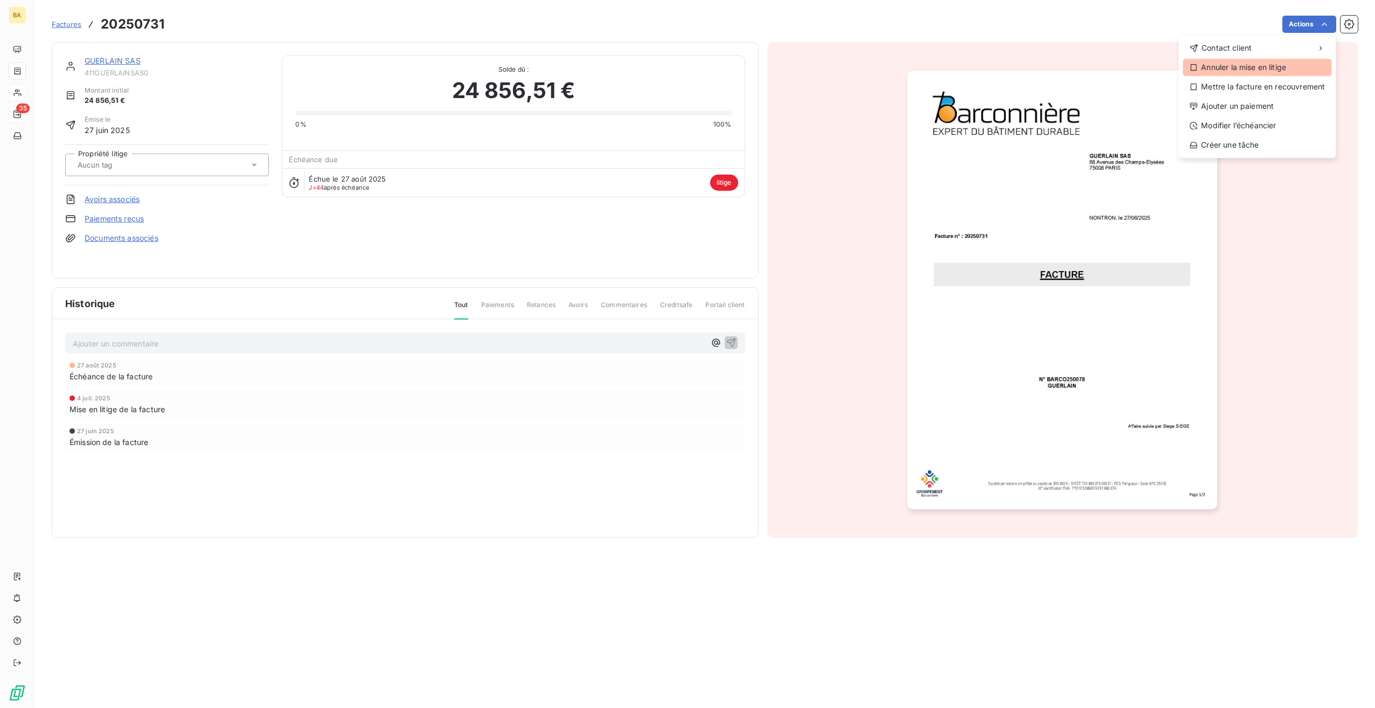
click at [1242, 65] on div "Annuler la mise en litige" at bounding box center [1257, 67] width 149 height 17
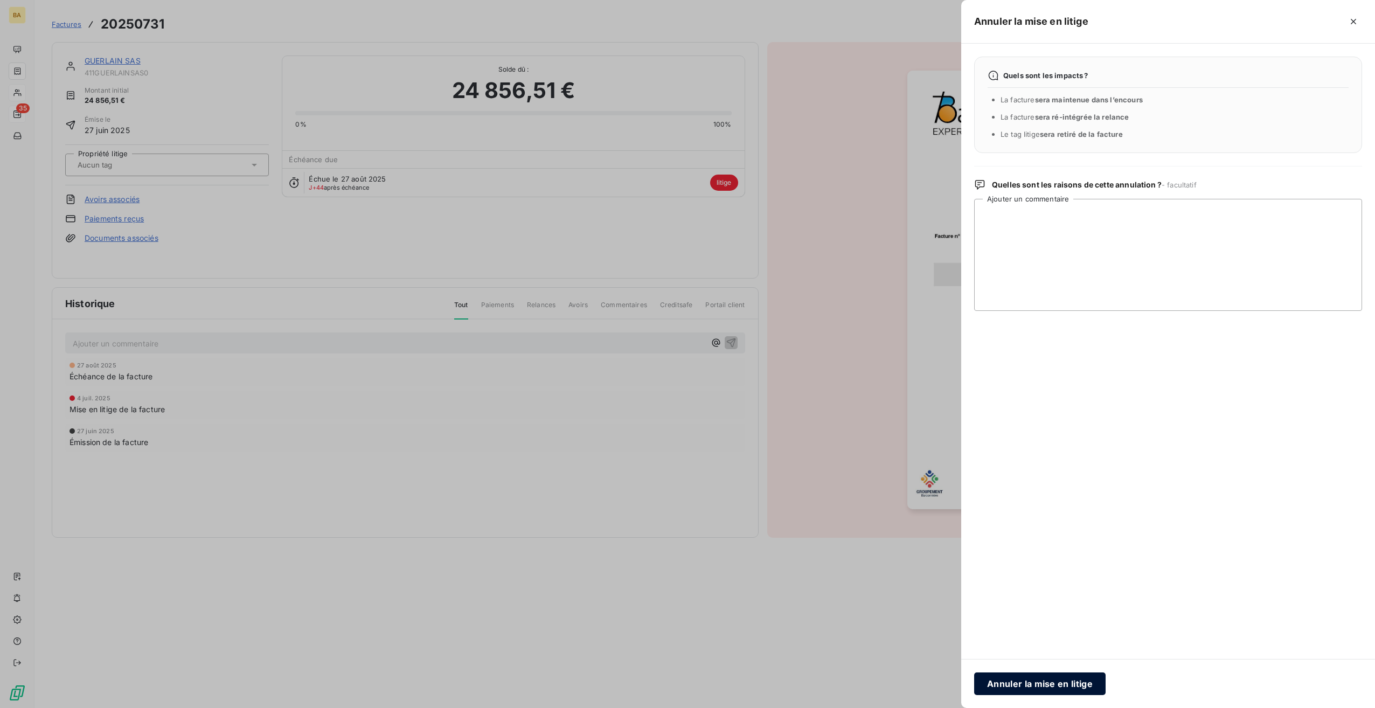
click at [1014, 680] on button "Annuler la mise en litige" at bounding box center [1039, 684] width 131 height 23
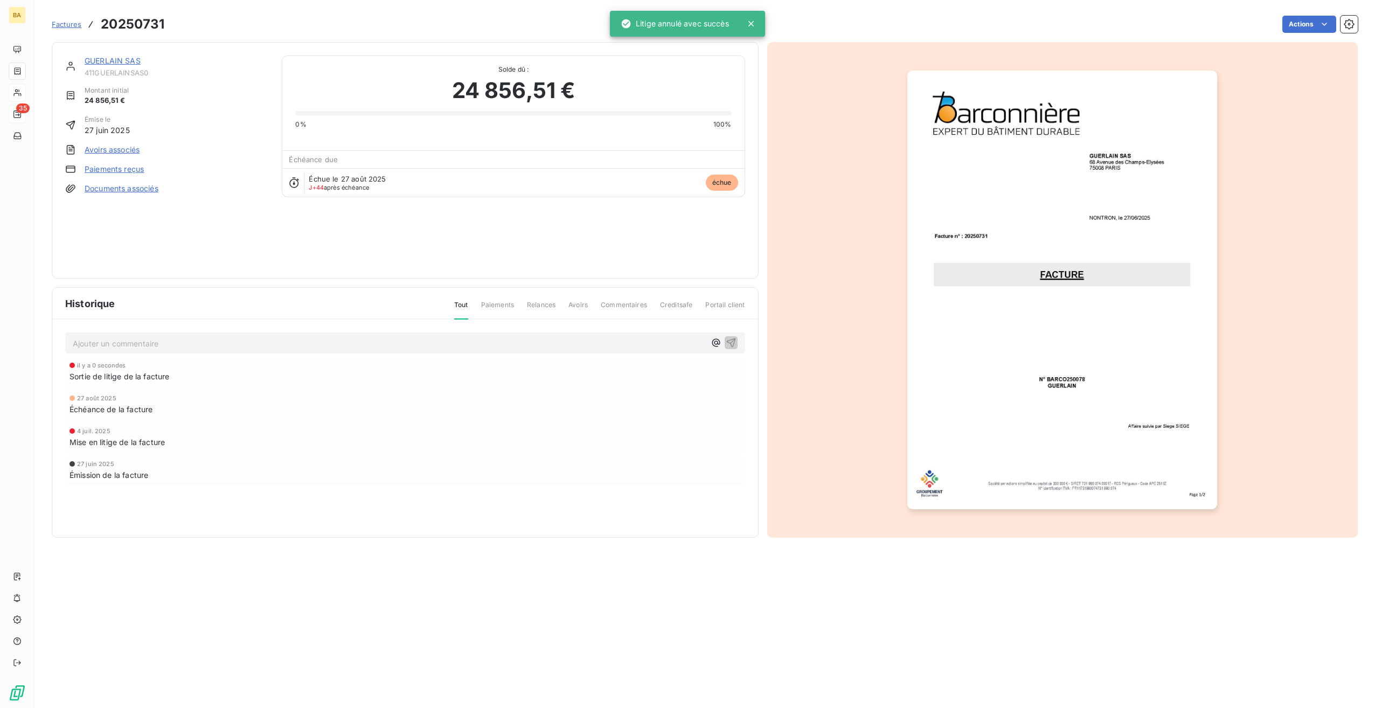
click at [117, 60] on link "GUERLAIN SAS" at bounding box center [113, 60] width 56 height 9
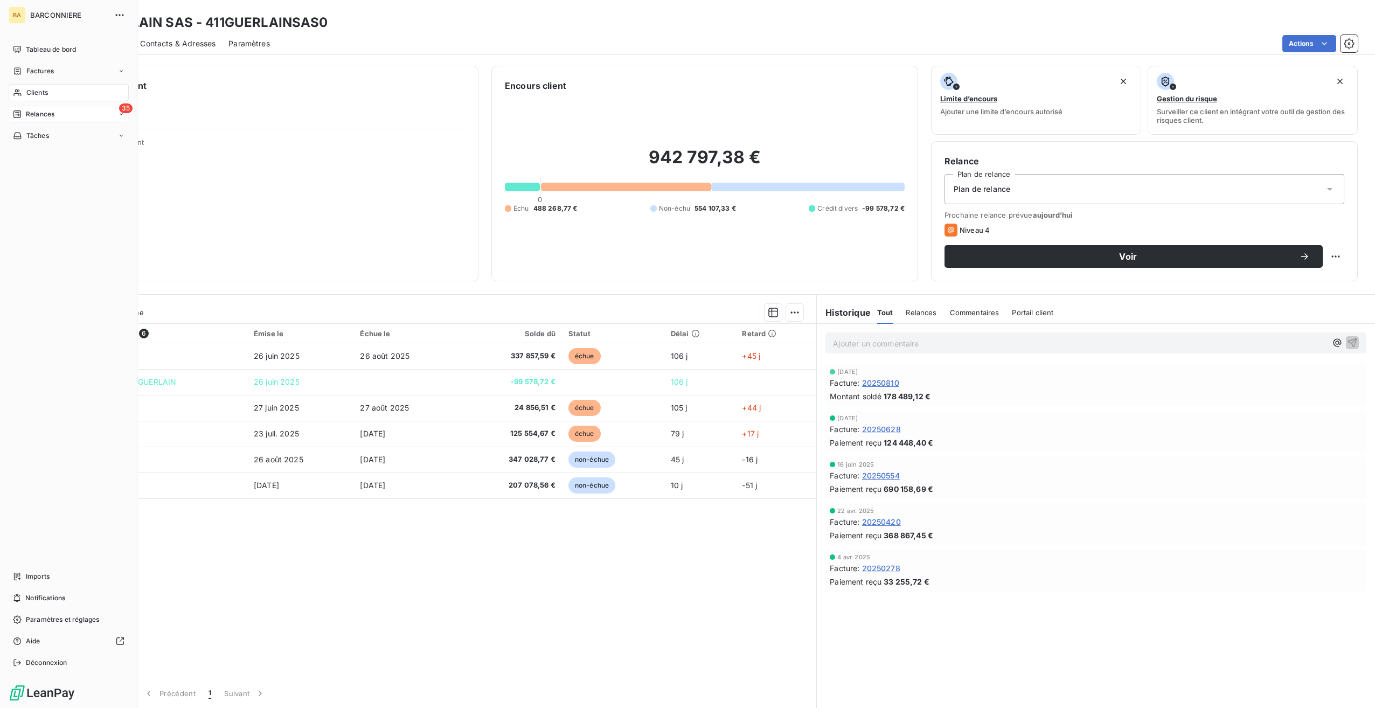
click at [47, 113] on span "Relances" at bounding box center [40, 114] width 29 height 10
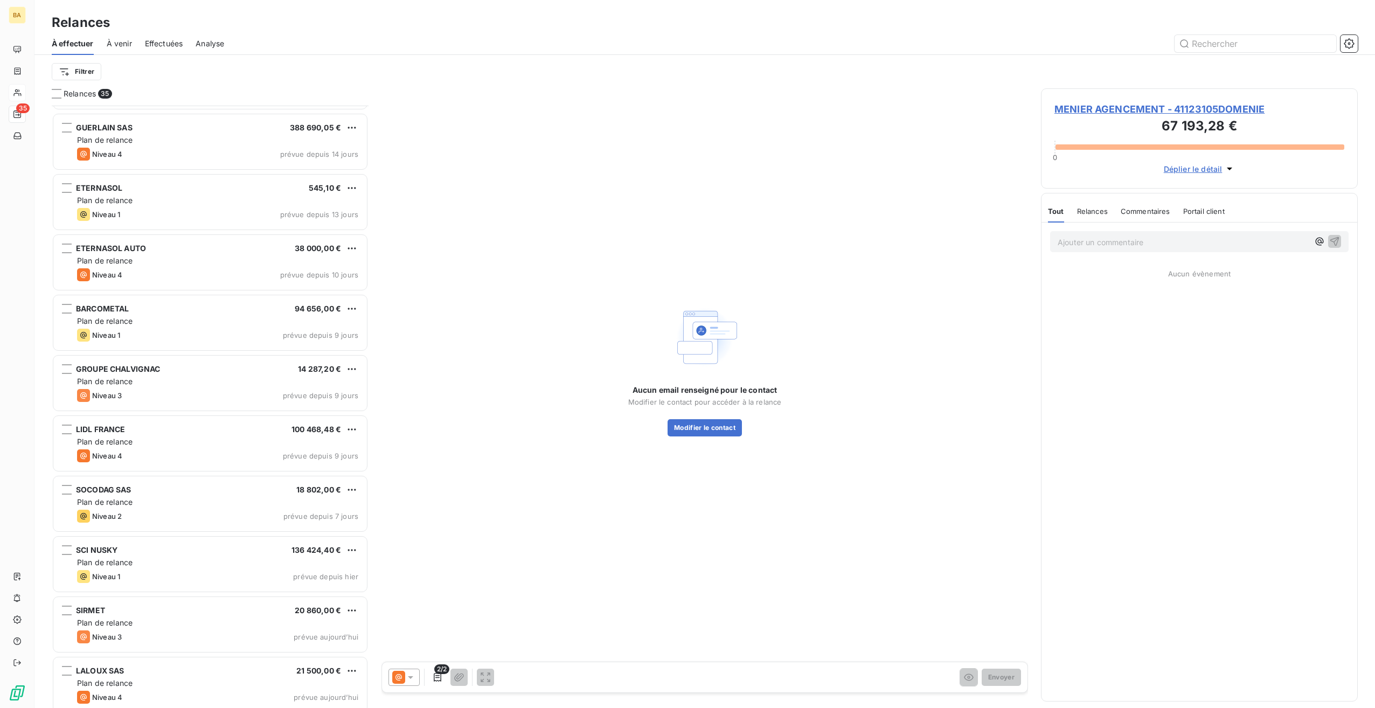
scroll to position [1510, 0]
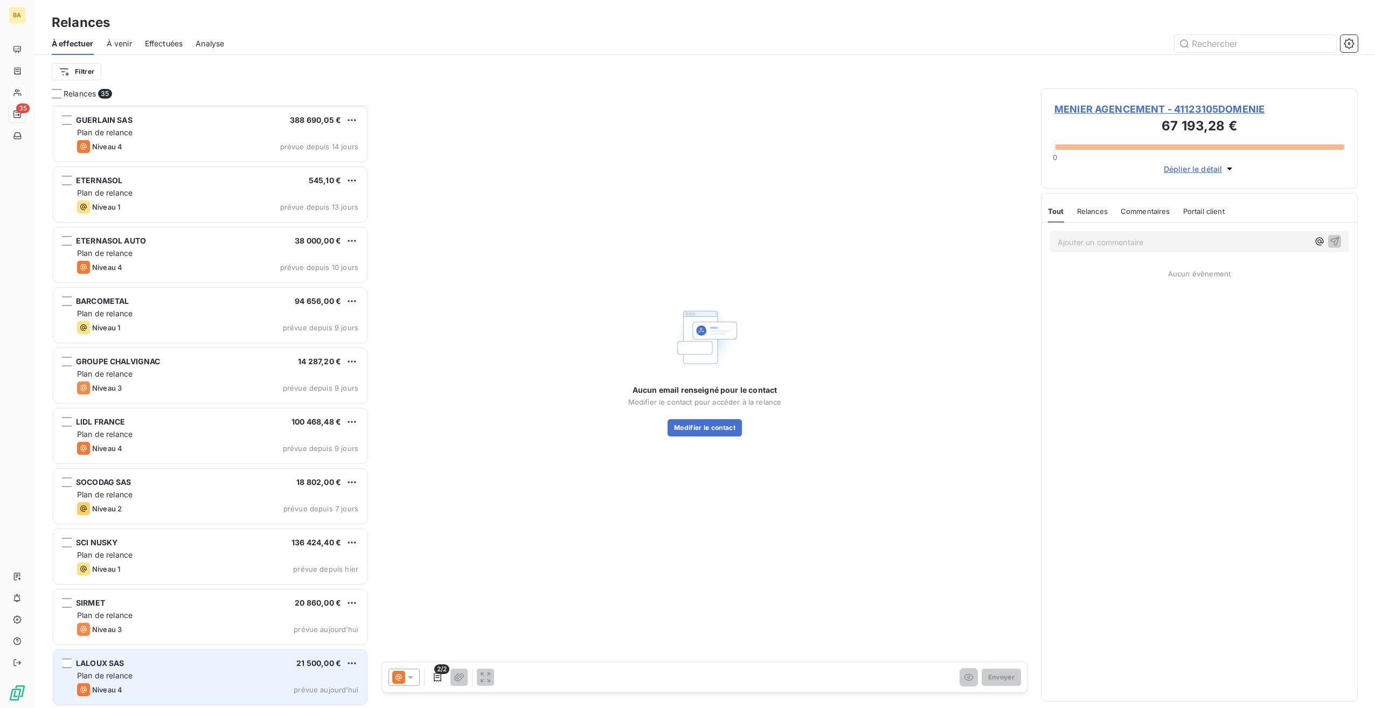
click at [114, 668] on div "LALOUX SAS" at bounding box center [100, 663] width 49 height 11
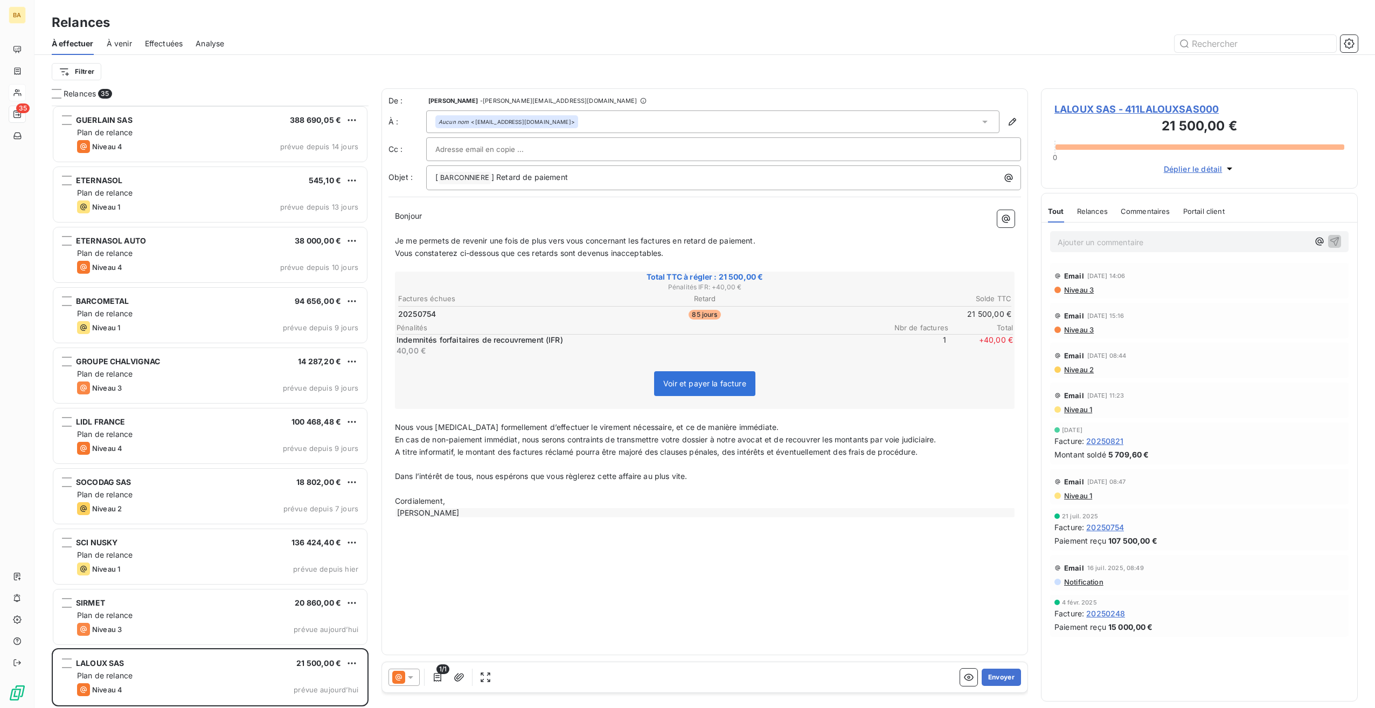
click at [413, 678] on icon at bounding box center [410, 677] width 11 height 11
click at [434, 631] on span "Niveau 3" at bounding box center [426, 634] width 32 height 11
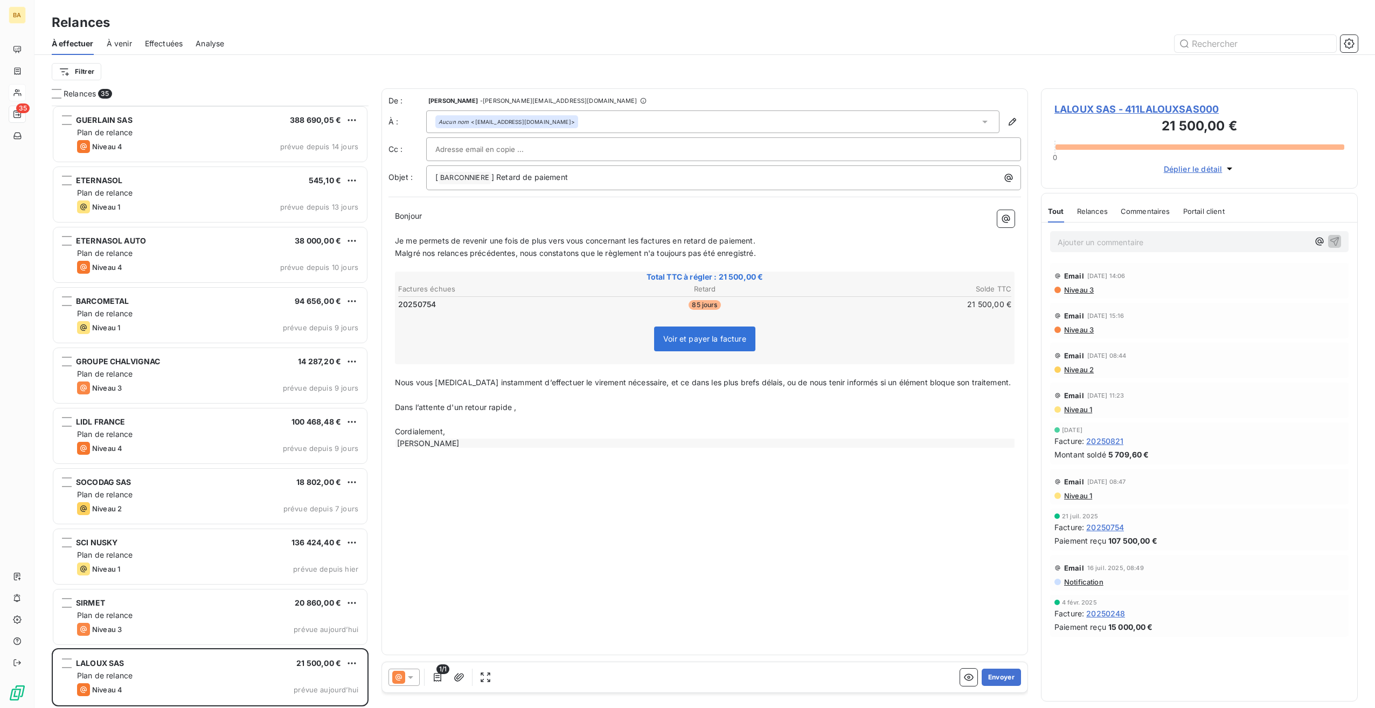
click at [593, 581] on div "De : [PERSON_NAME] - [PERSON_NAME][EMAIL_ADDRESS][DOMAIN_NAME] À : Aucun nom <[…" at bounding box center [705, 371] width 647 height 567
click at [1005, 680] on button "Envoyer" at bounding box center [1001, 677] width 39 height 17
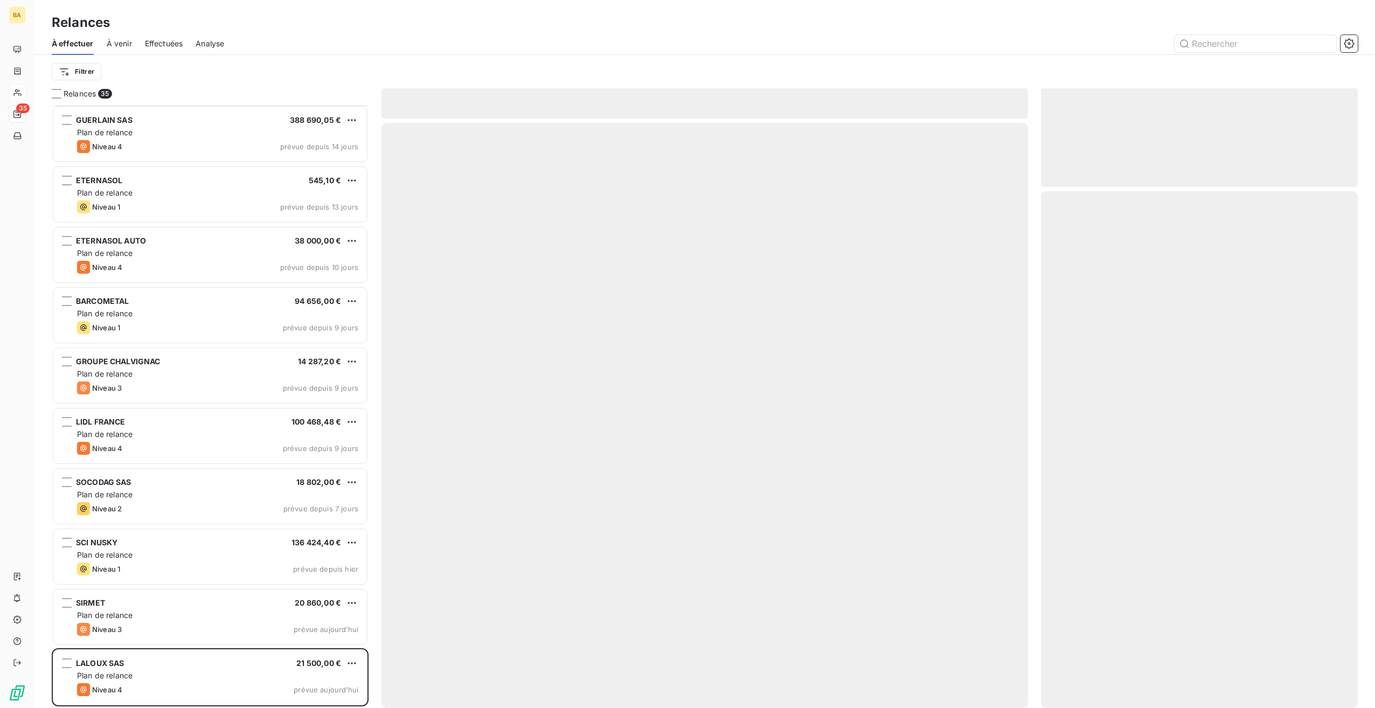
scroll to position [1450, 0]
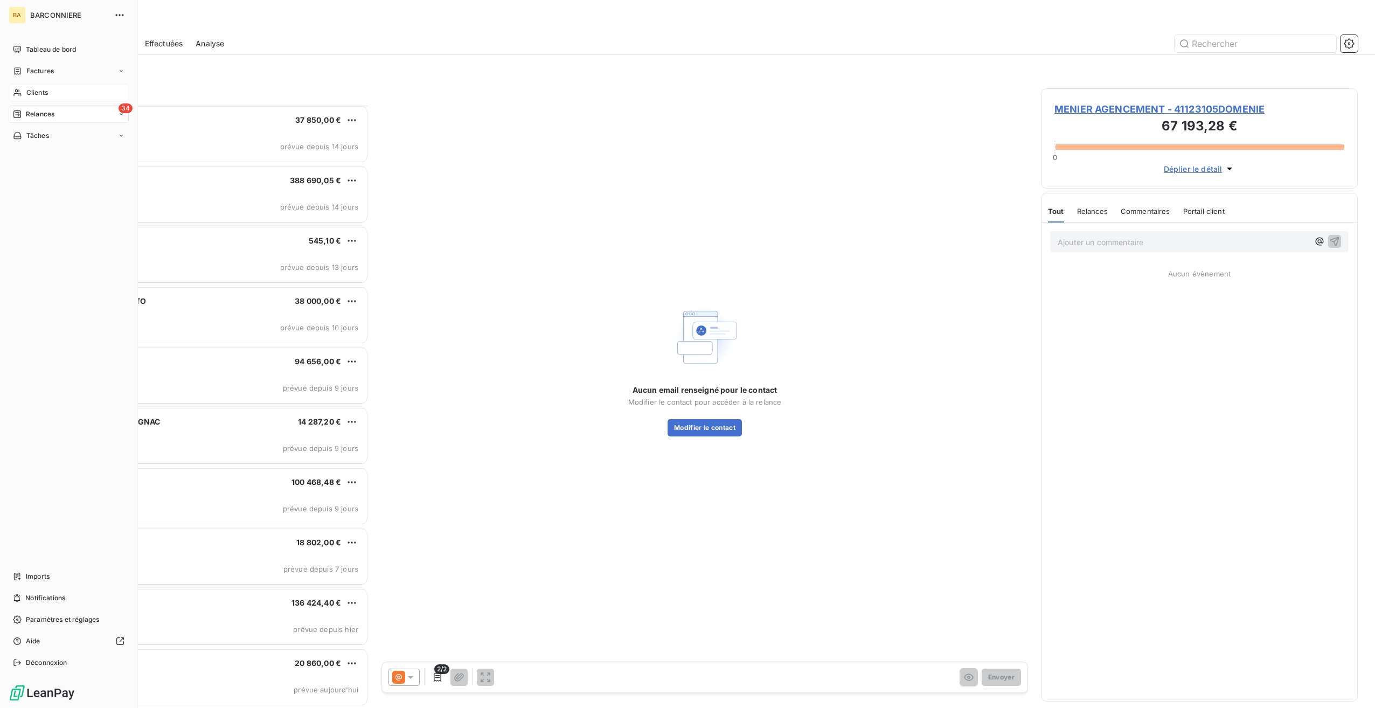
click at [38, 91] on span "Clients" at bounding box center [37, 93] width 22 height 10
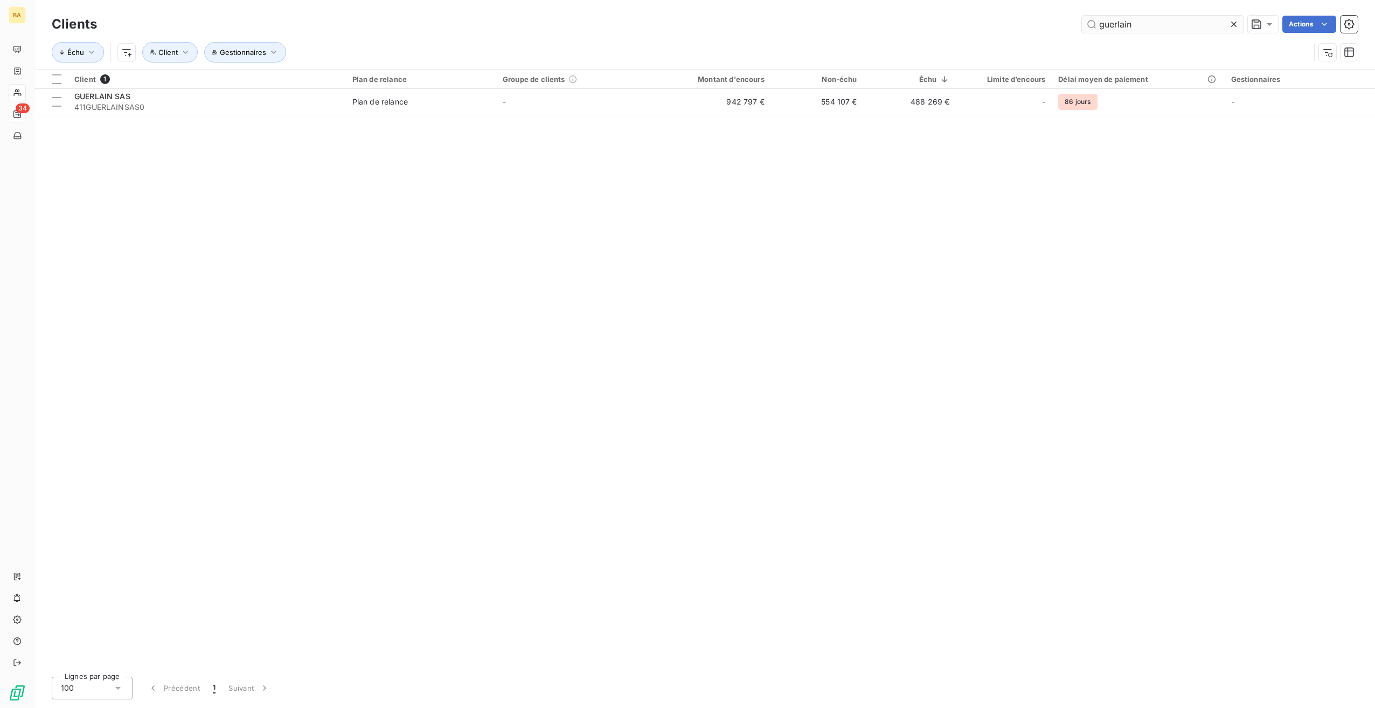
click at [1107, 24] on input "guerlain" at bounding box center [1163, 24] width 162 height 17
type input "lidl"
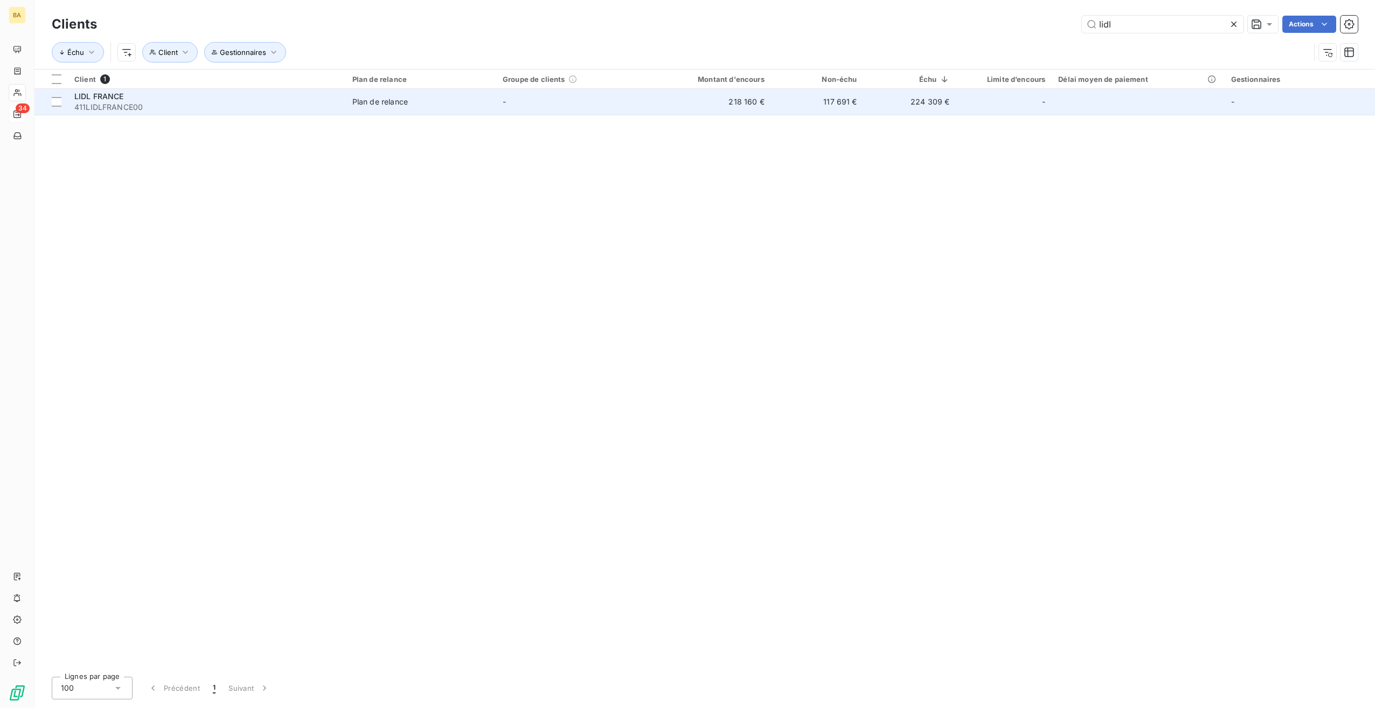
click at [102, 94] on span "LIDL FRANCE" at bounding box center [99, 96] width 50 height 9
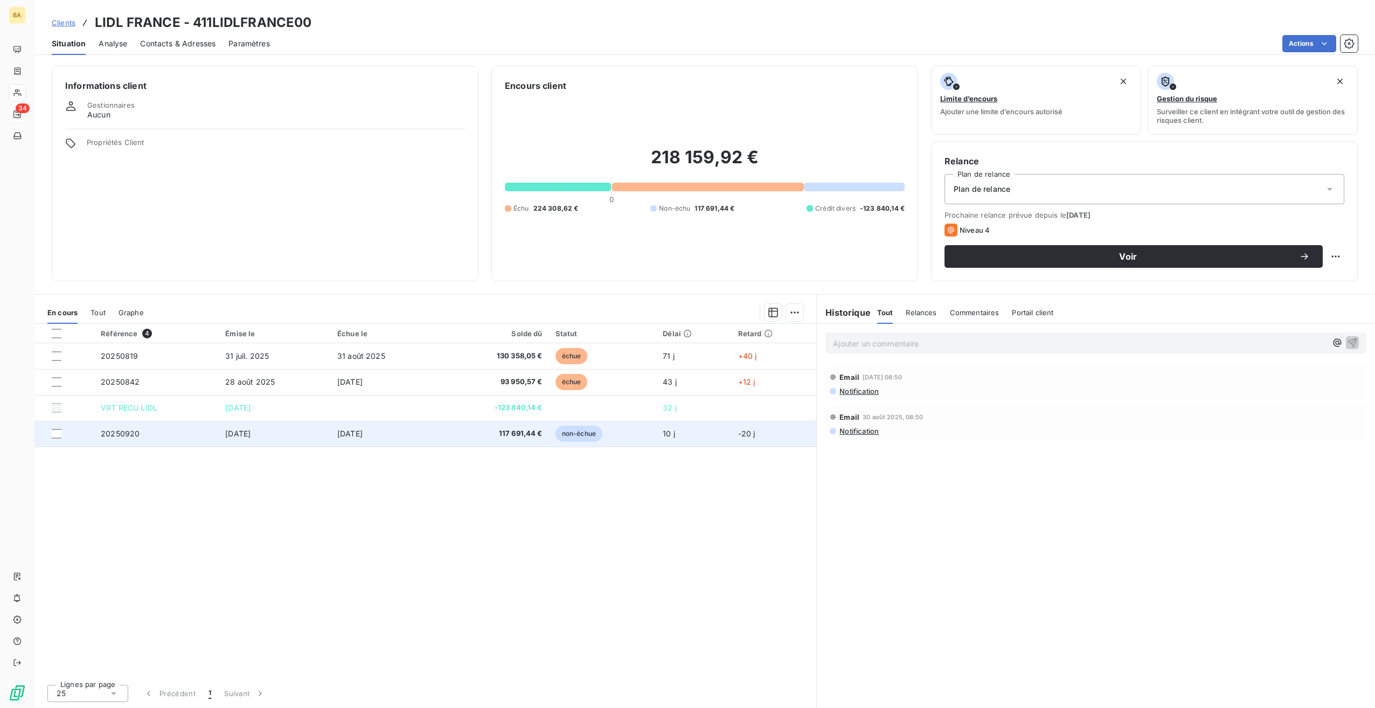
click at [247, 433] on span "[DATE]" at bounding box center [237, 433] width 25 height 9
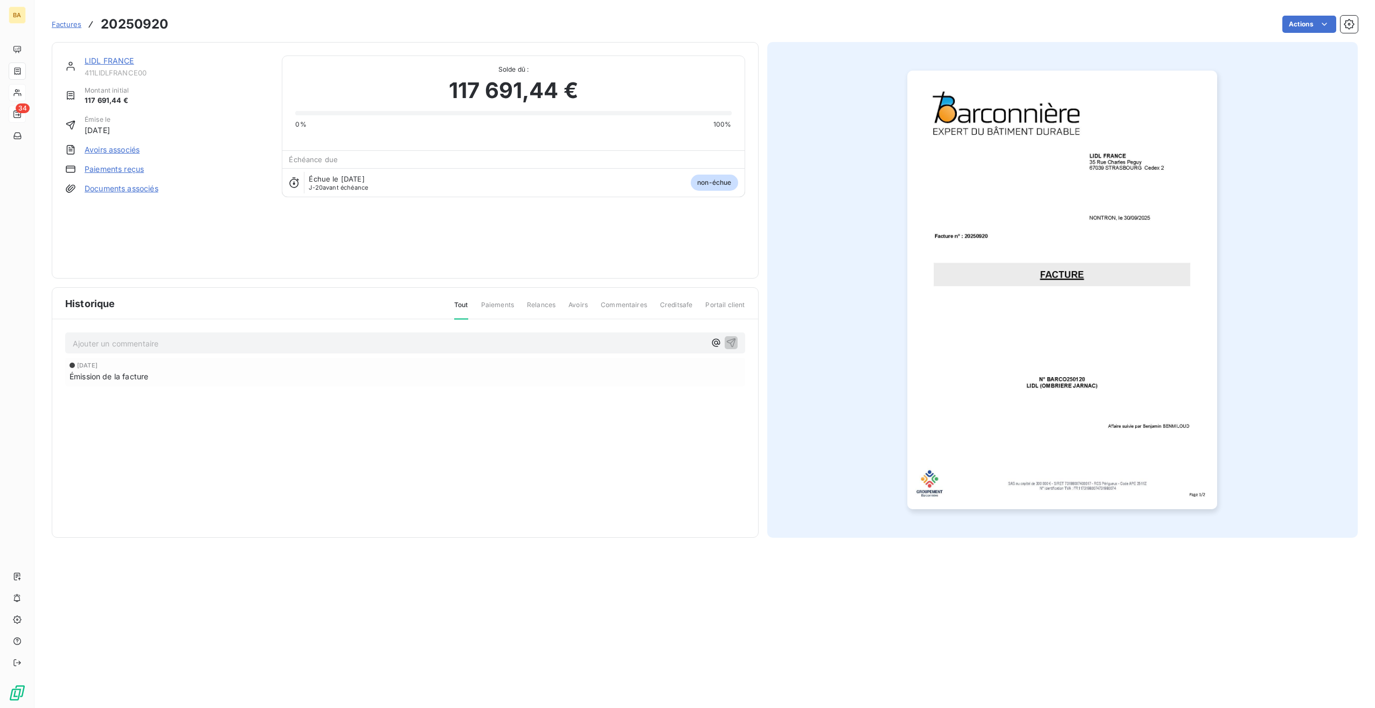
click at [997, 254] on img "button" at bounding box center [1063, 290] width 310 height 439
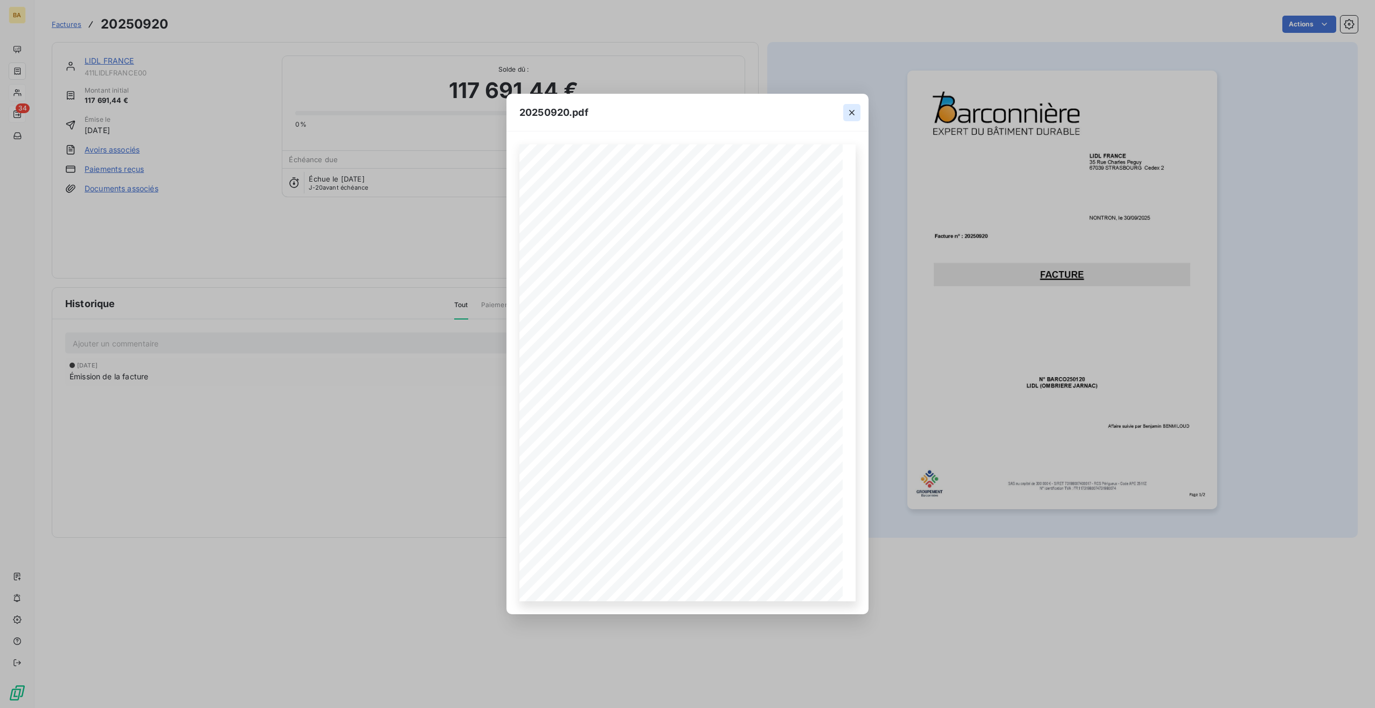
click at [850, 112] on icon "button" at bounding box center [852, 112] width 11 height 11
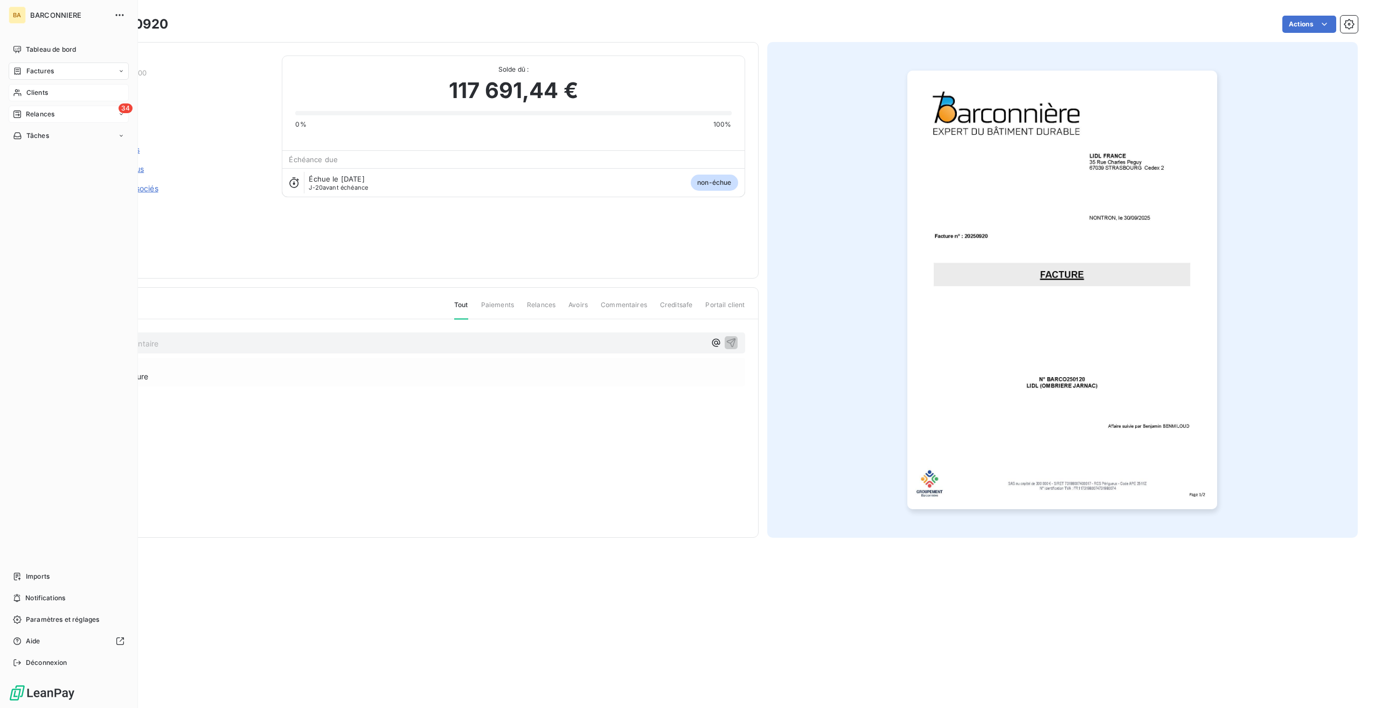
click at [39, 92] on span "Clients" at bounding box center [37, 93] width 22 height 10
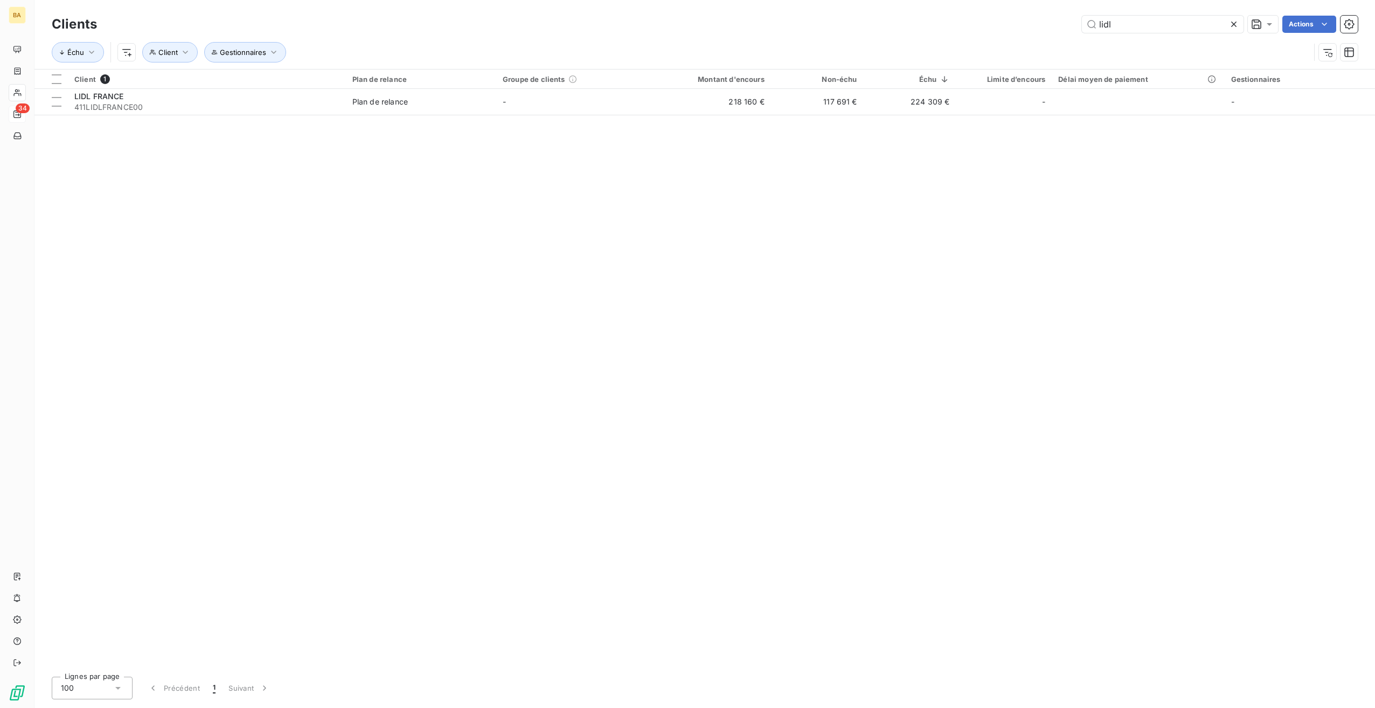
drag, startPoint x: 1123, startPoint y: 26, endPoint x: 1059, endPoint y: 26, distance: 63.6
click at [1059, 26] on div "lidl Actions" at bounding box center [734, 24] width 1248 height 17
type input "phoventure"
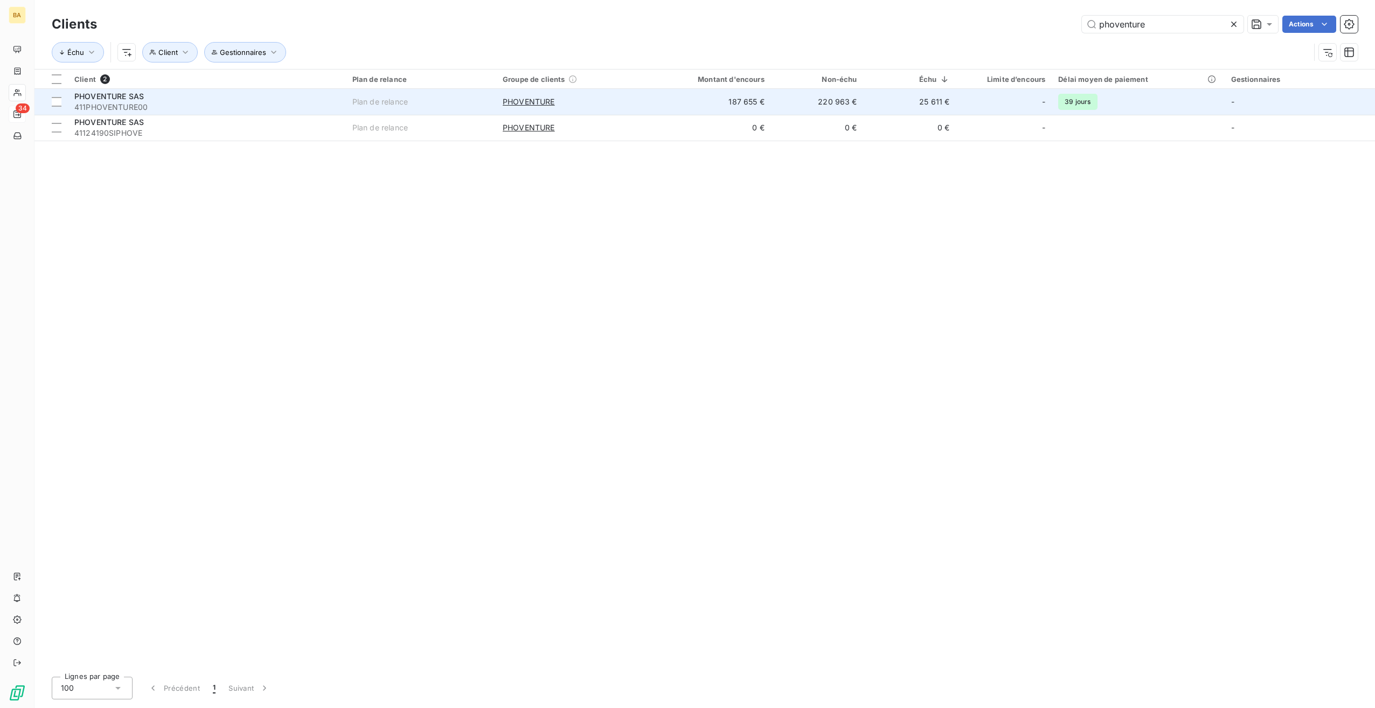
click at [122, 103] on span "411PHOVENTURE00" at bounding box center [206, 107] width 265 height 11
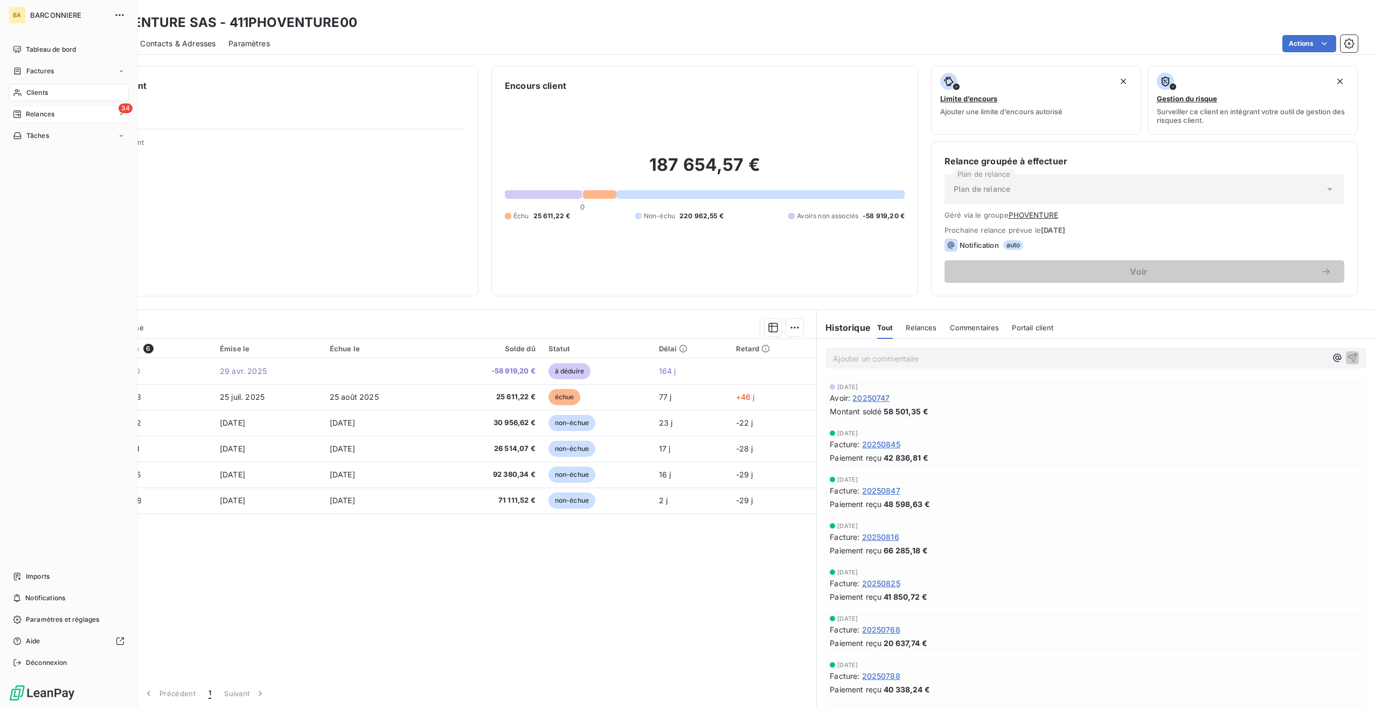
click at [40, 88] on span "Clients" at bounding box center [37, 93] width 22 height 10
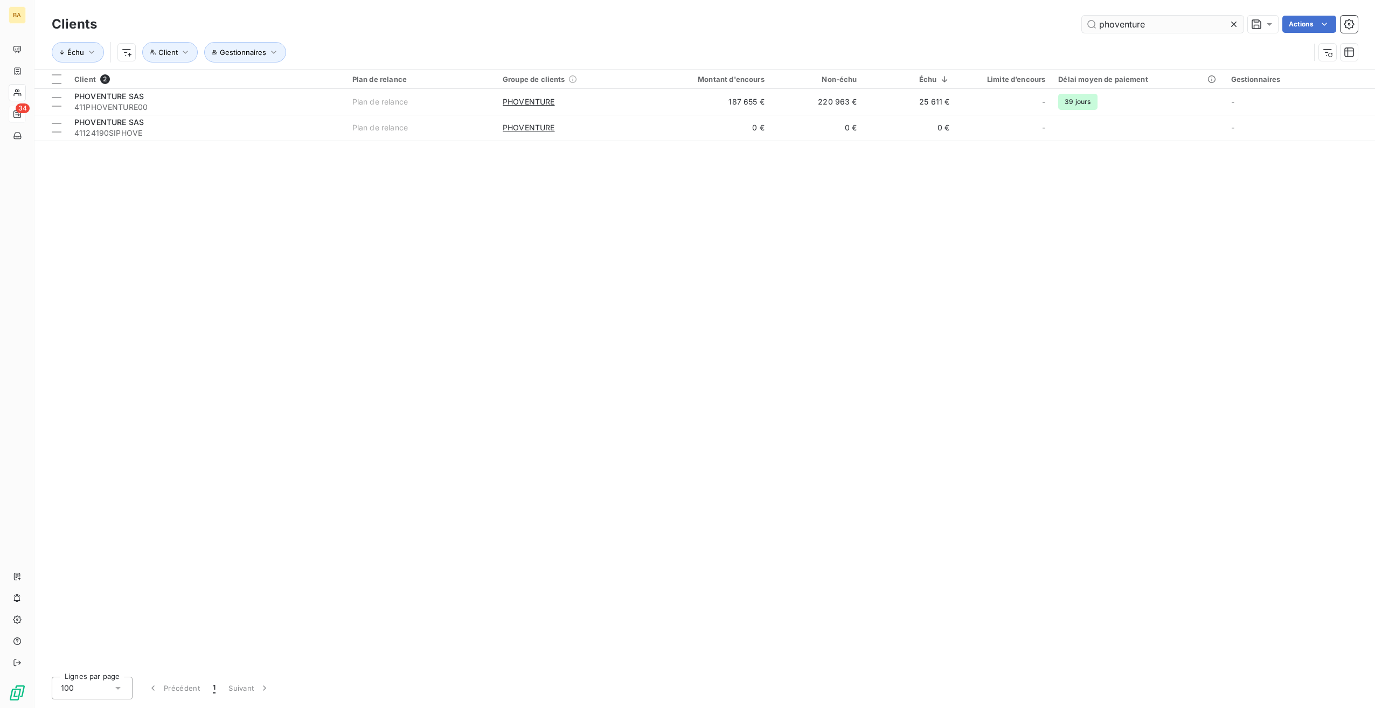
click at [1128, 20] on input "phoventure" at bounding box center [1163, 24] width 162 height 17
click at [1127, 21] on input "phoventure" at bounding box center [1163, 24] width 162 height 17
click at [1126, 21] on input "phoventure" at bounding box center [1163, 24] width 162 height 17
type input "apex"
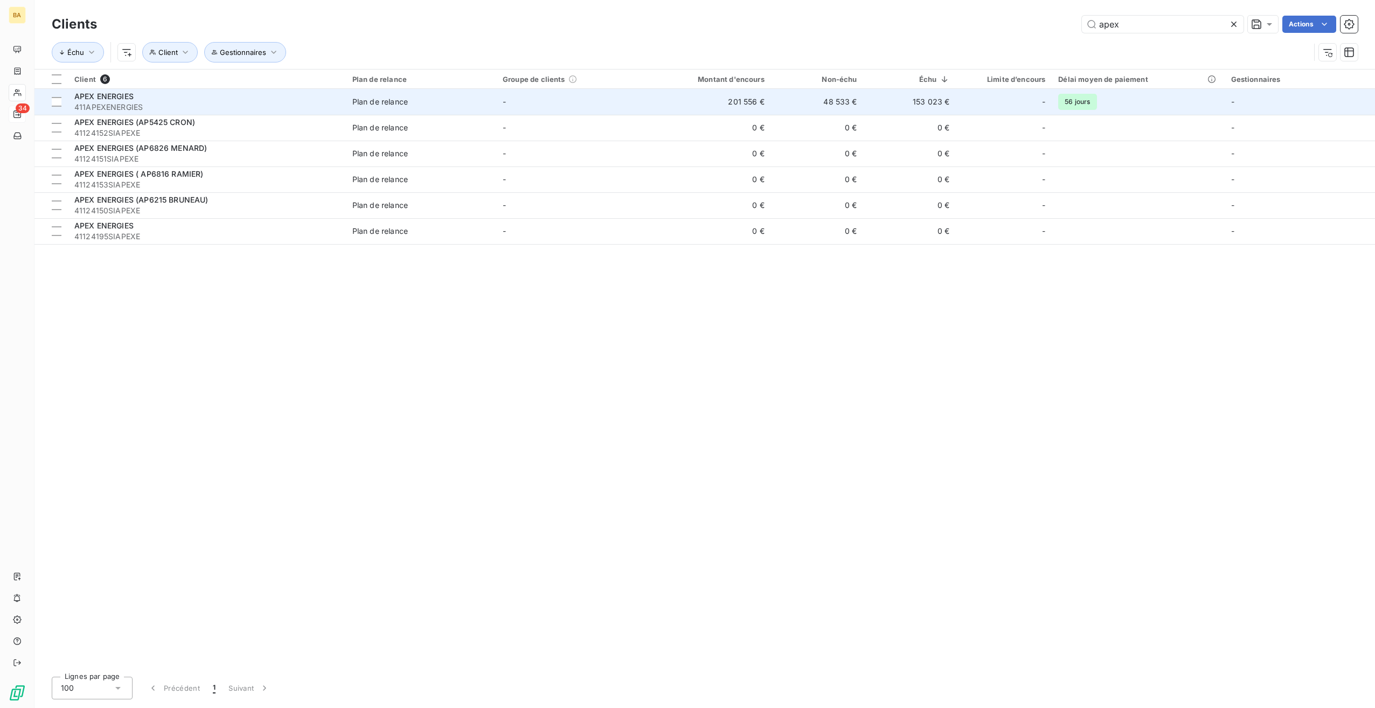
click at [738, 102] on td "201 556 €" at bounding box center [709, 102] width 124 height 26
